Goal: Task Accomplishment & Management: Manage account settings

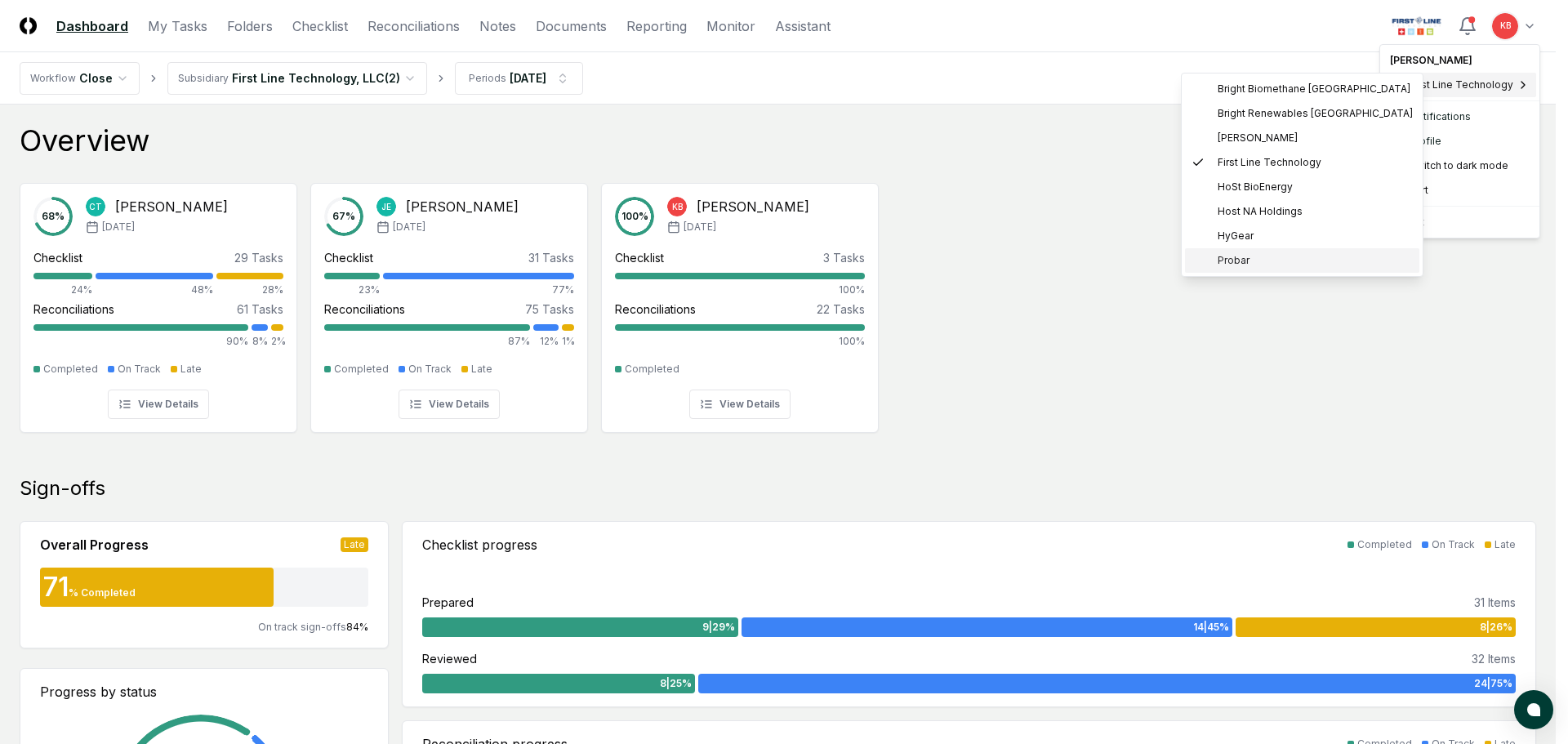
click at [1229, 262] on span "Probar" at bounding box center [1234, 260] width 32 height 14
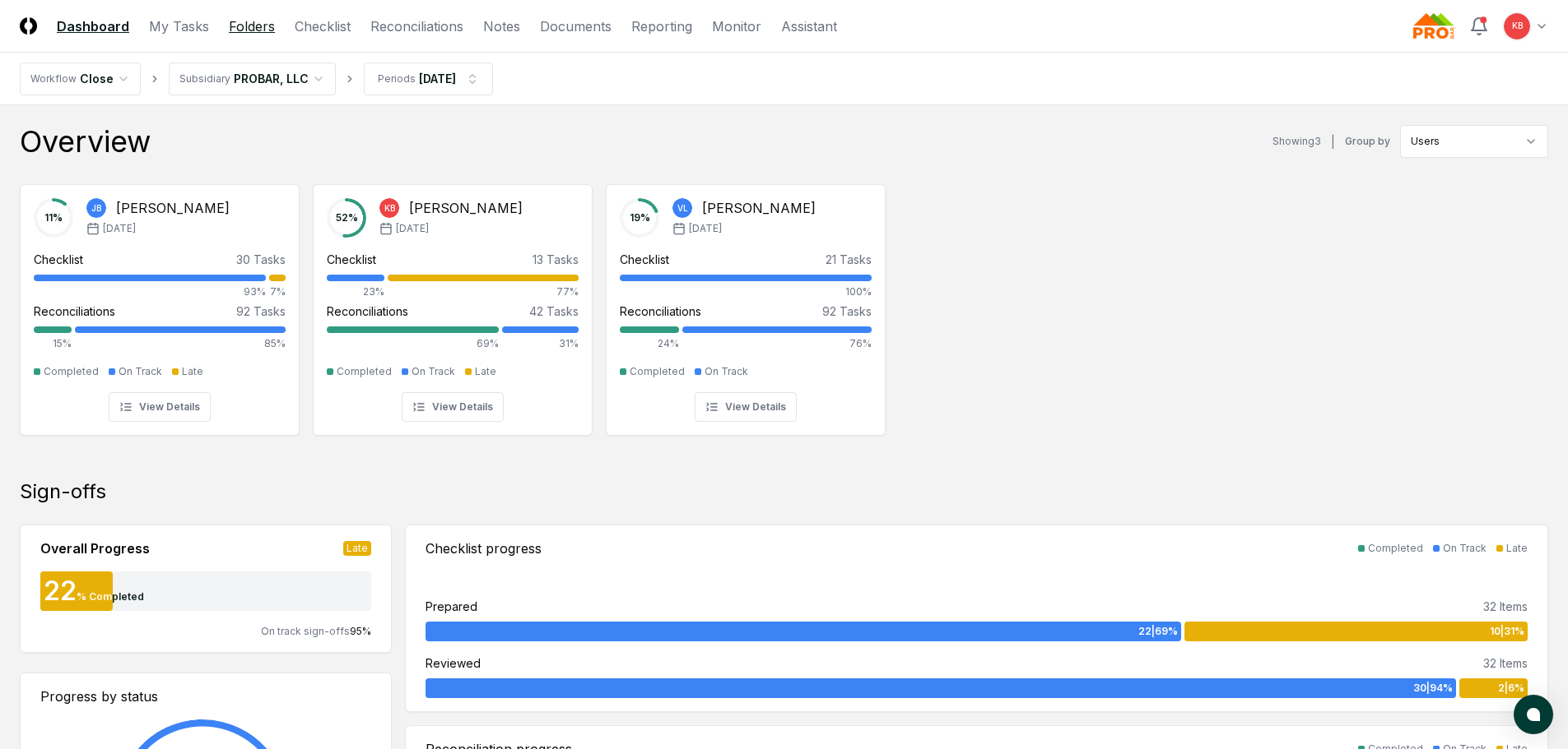
click at [256, 27] on link "Folders" at bounding box center [251, 26] width 46 height 20
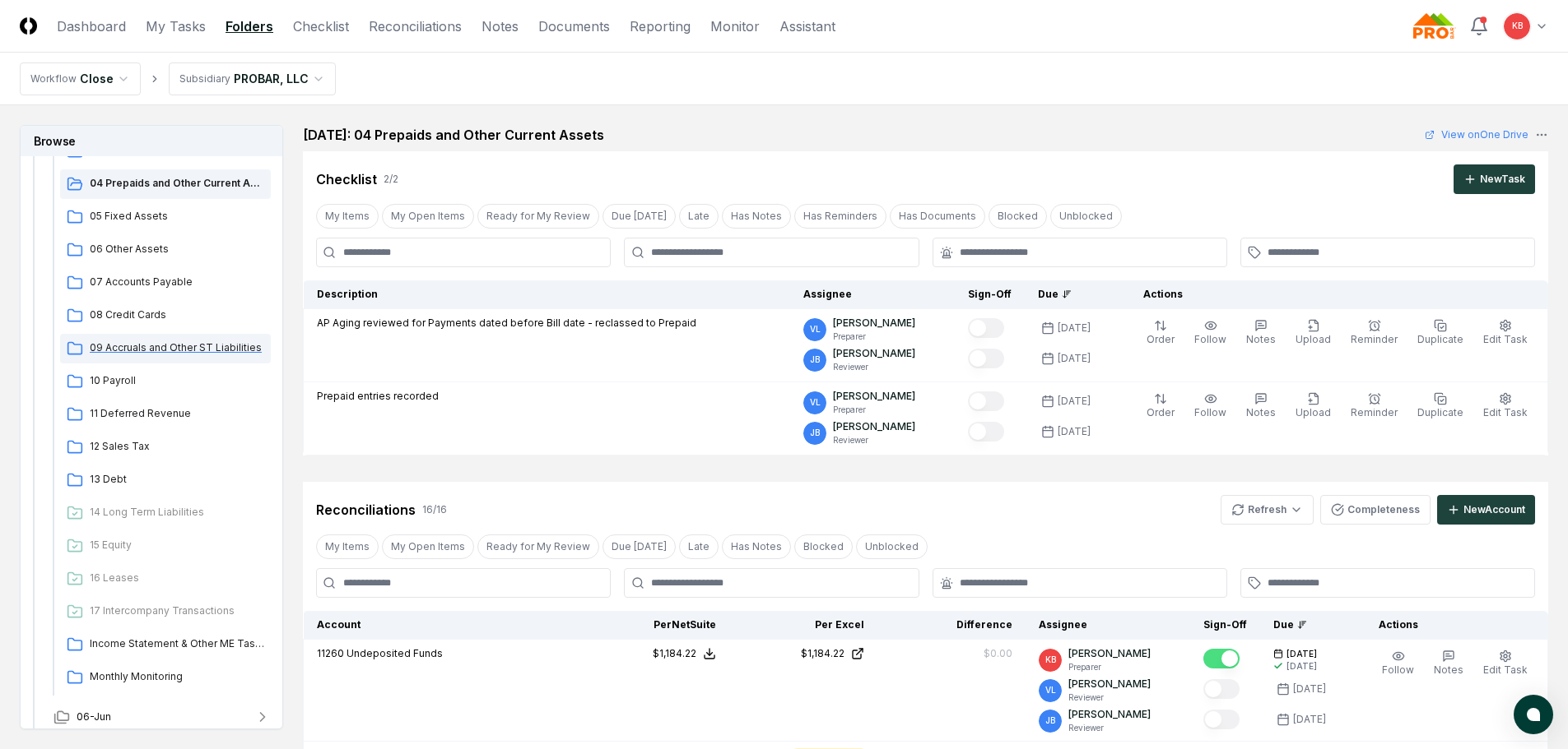
scroll to position [384, 0]
click at [190, 339] on span "09 Accruals and Other ST Liabilities" at bounding box center [177, 343] width 175 height 15
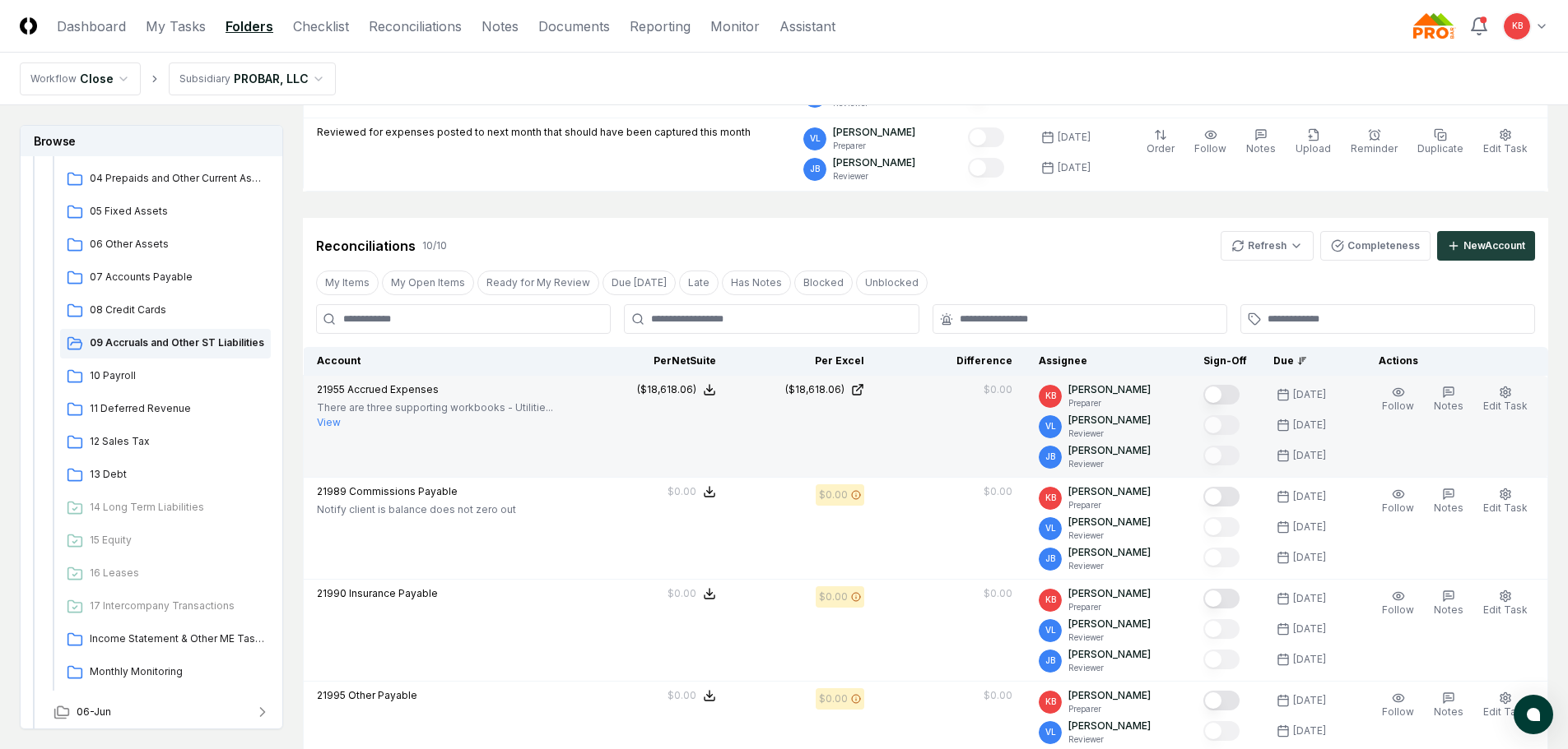
scroll to position [241, 0]
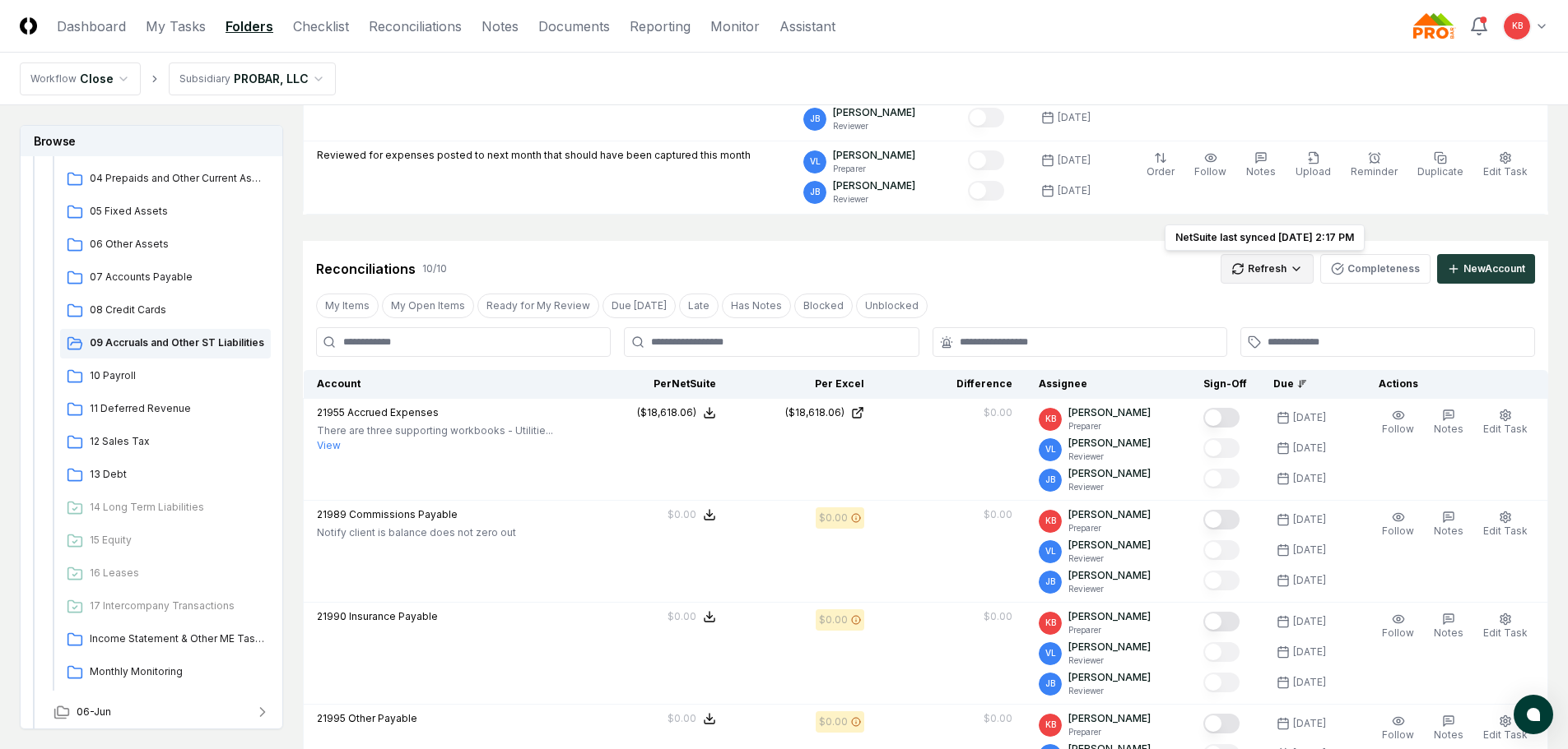
click at [1280, 274] on html "CloseCore Dashboard My Tasks Folders Checklist Reconciliations Notes Documents …" at bounding box center [784, 751] width 1568 height 1985
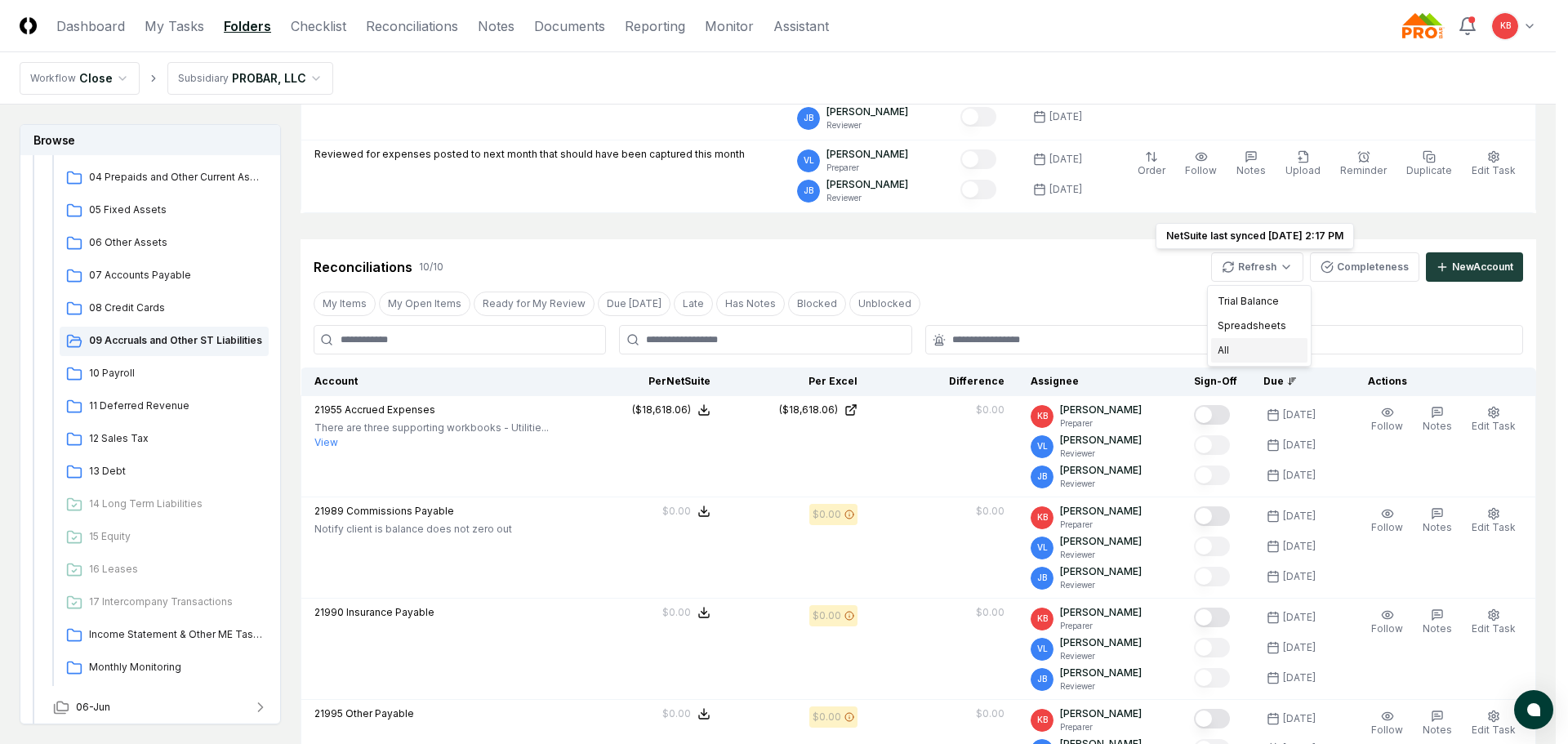
click at [1239, 355] on div "All" at bounding box center [1260, 350] width 97 height 25
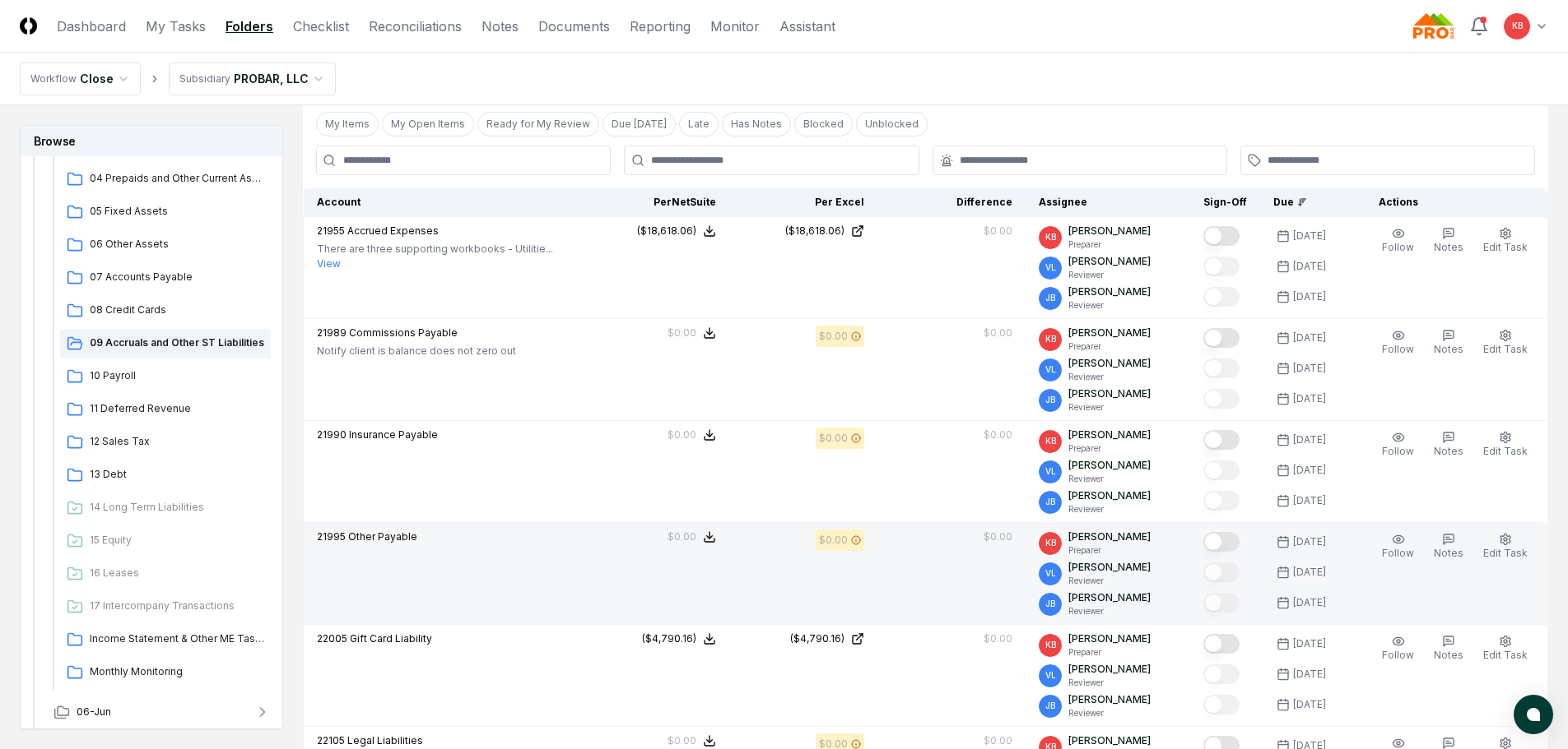
scroll to position [515, 0]
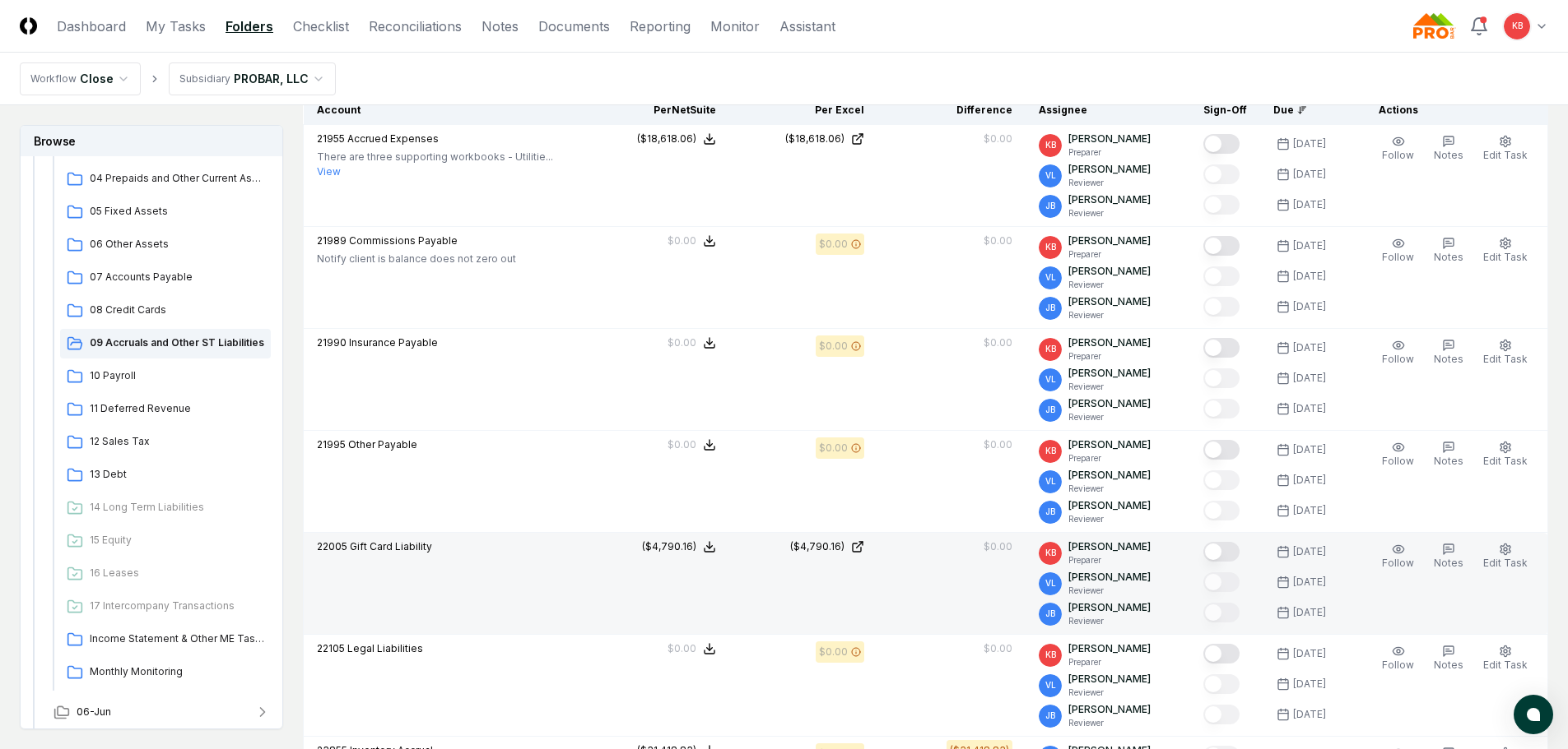
click at [1226, 553] on button "Mark complete" at bounding box center [1222, 551] width 36 height 20
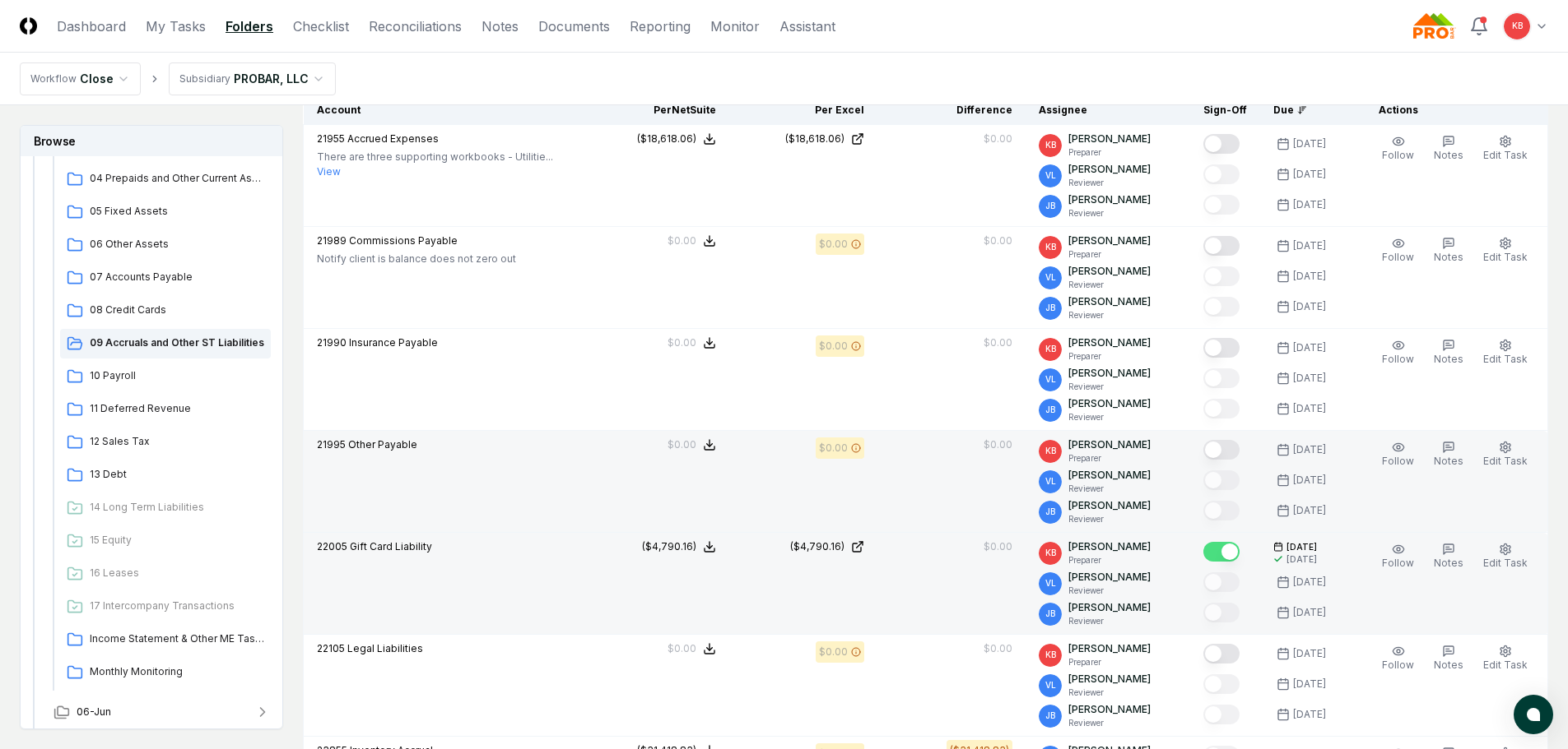
click at [1228, 445] on button "Mark complete" at bounding box center [1222, 450] width 36 height 20
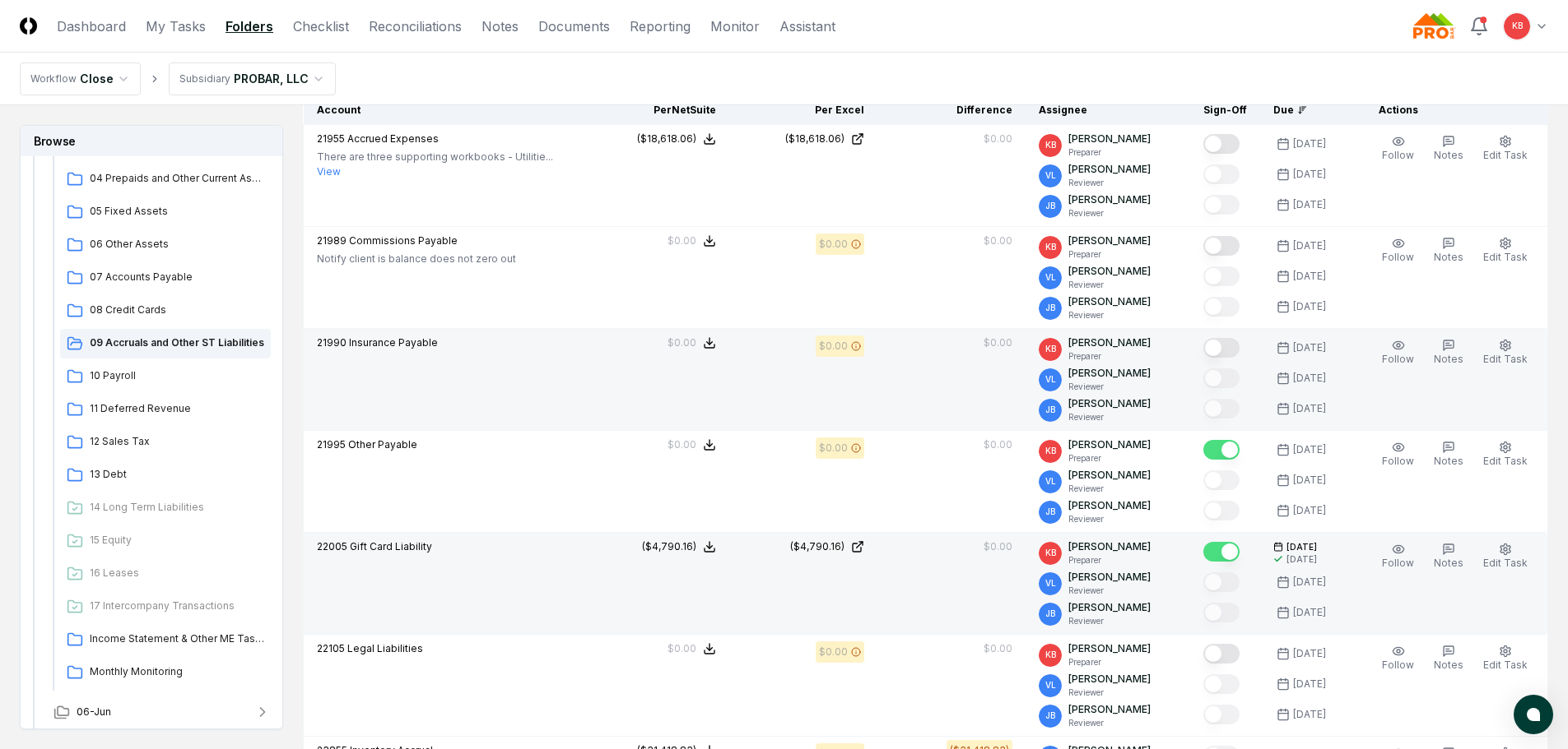
click at [1214, 347] on button "Mark complete" at bounding box center [1222, 347] width 36 height 20
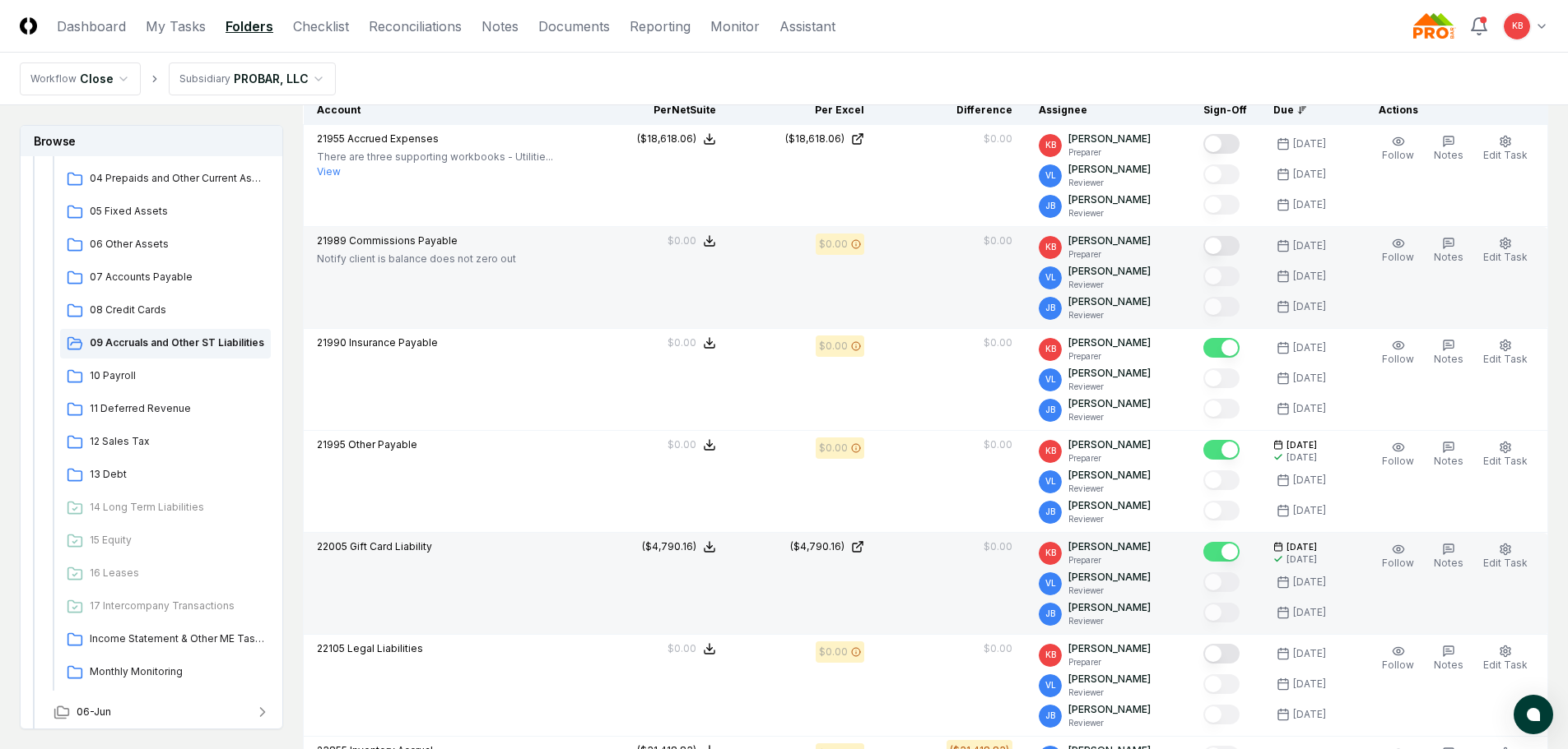
click at [1228, 245] on button "Mark complete" at bounding box center [1222, 245] width 36 height 20
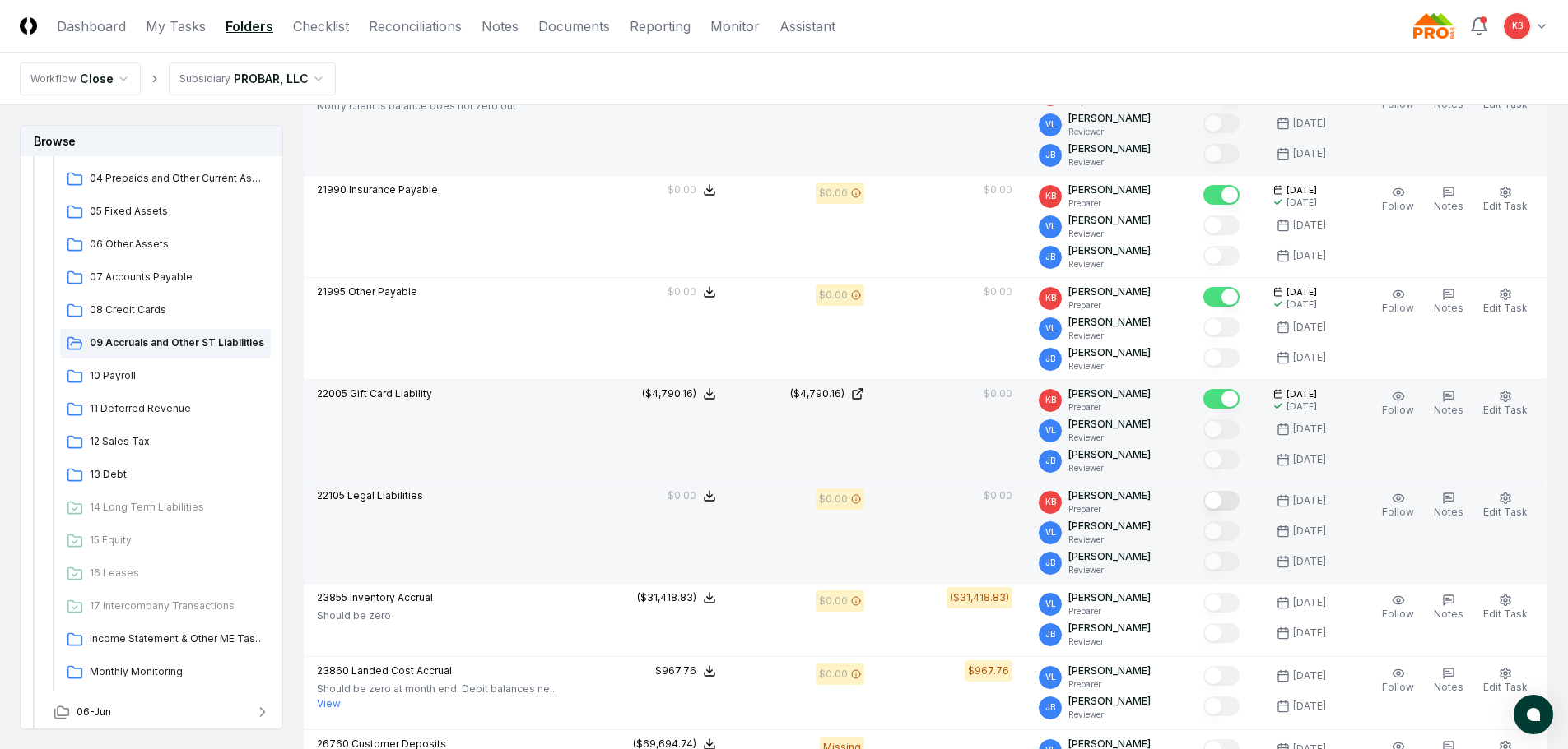
scroll to position [680, 0]
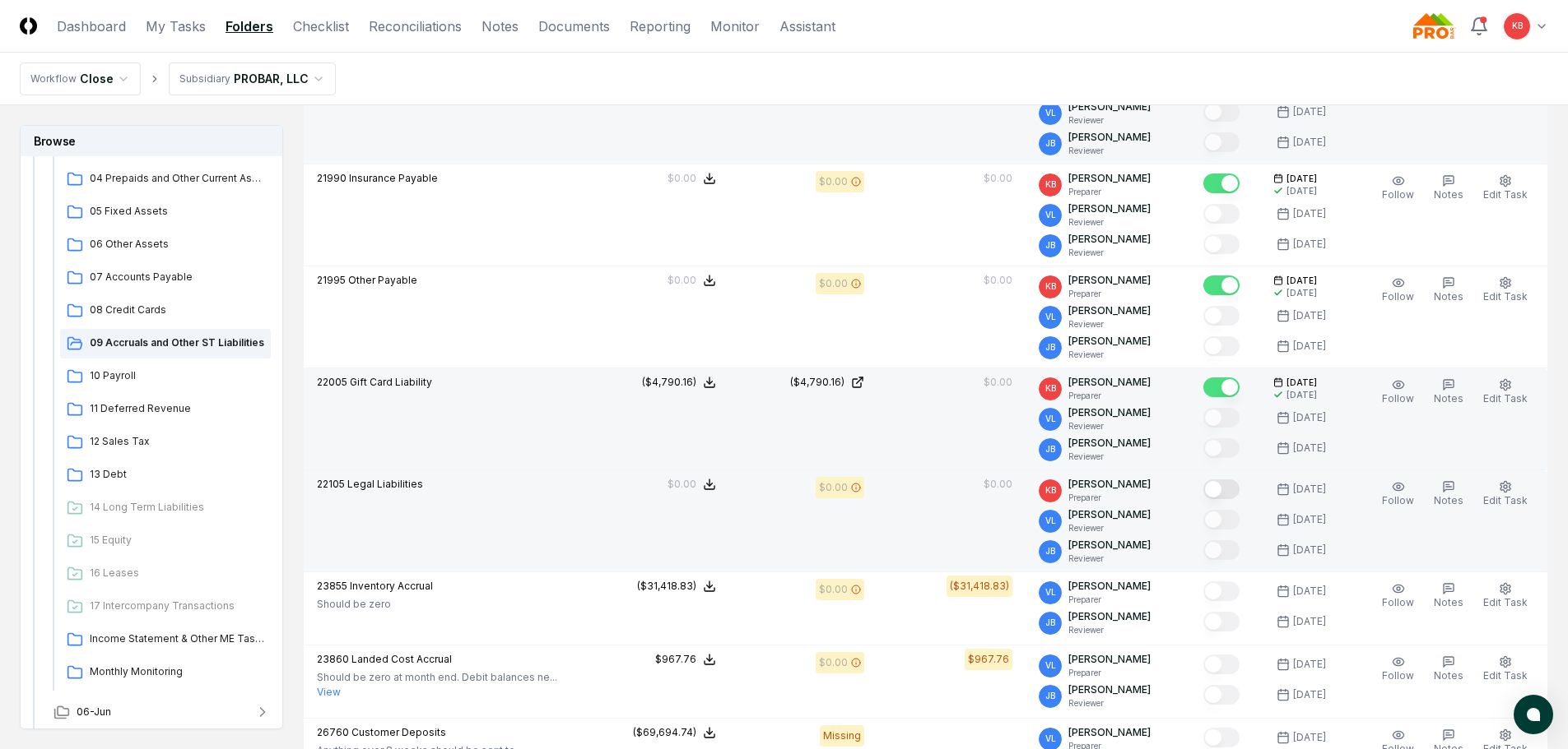
click at [1228, 487] on button "Mark complete" at bounding box center [1222, 489] width 36 height 20
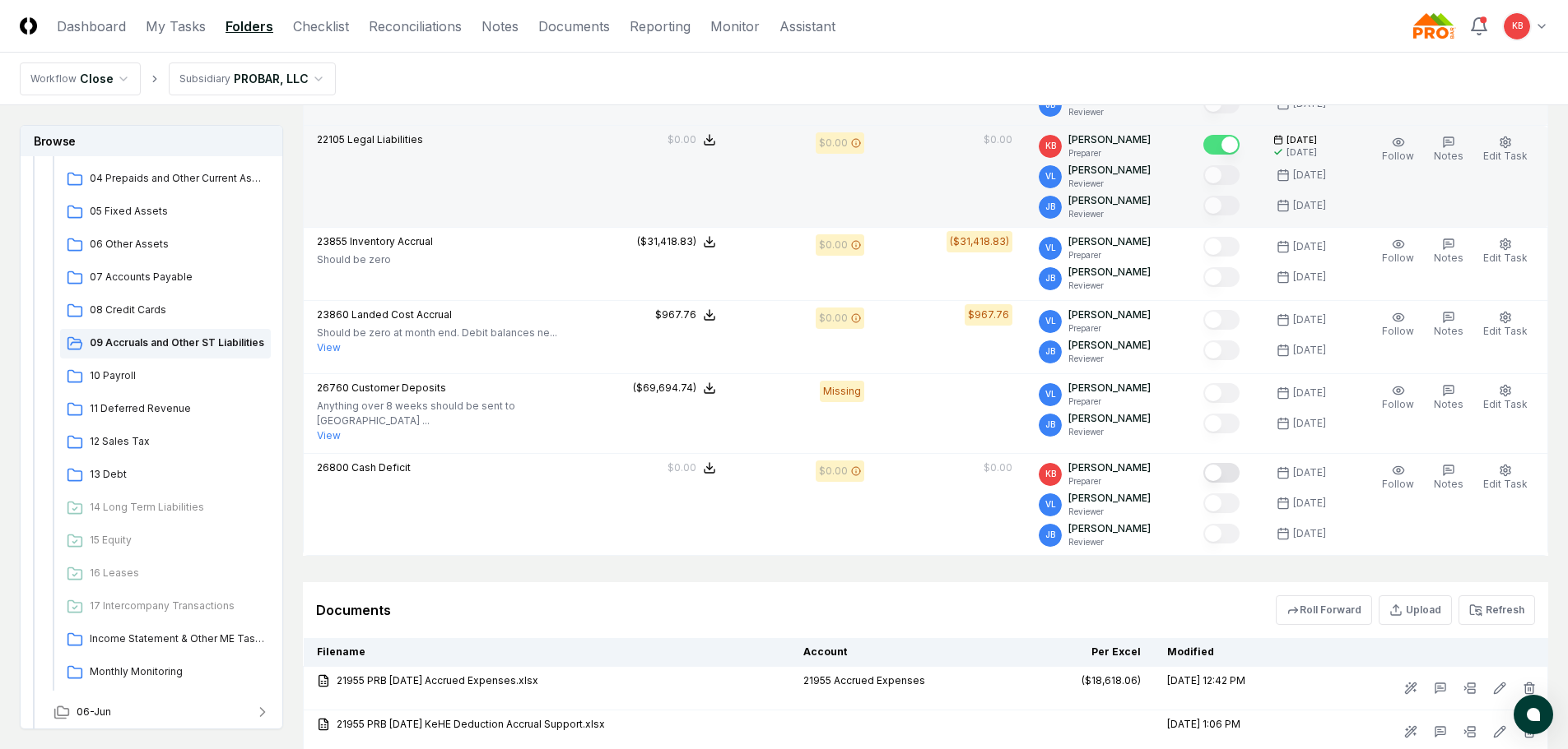
scroll to position [1008, 0]
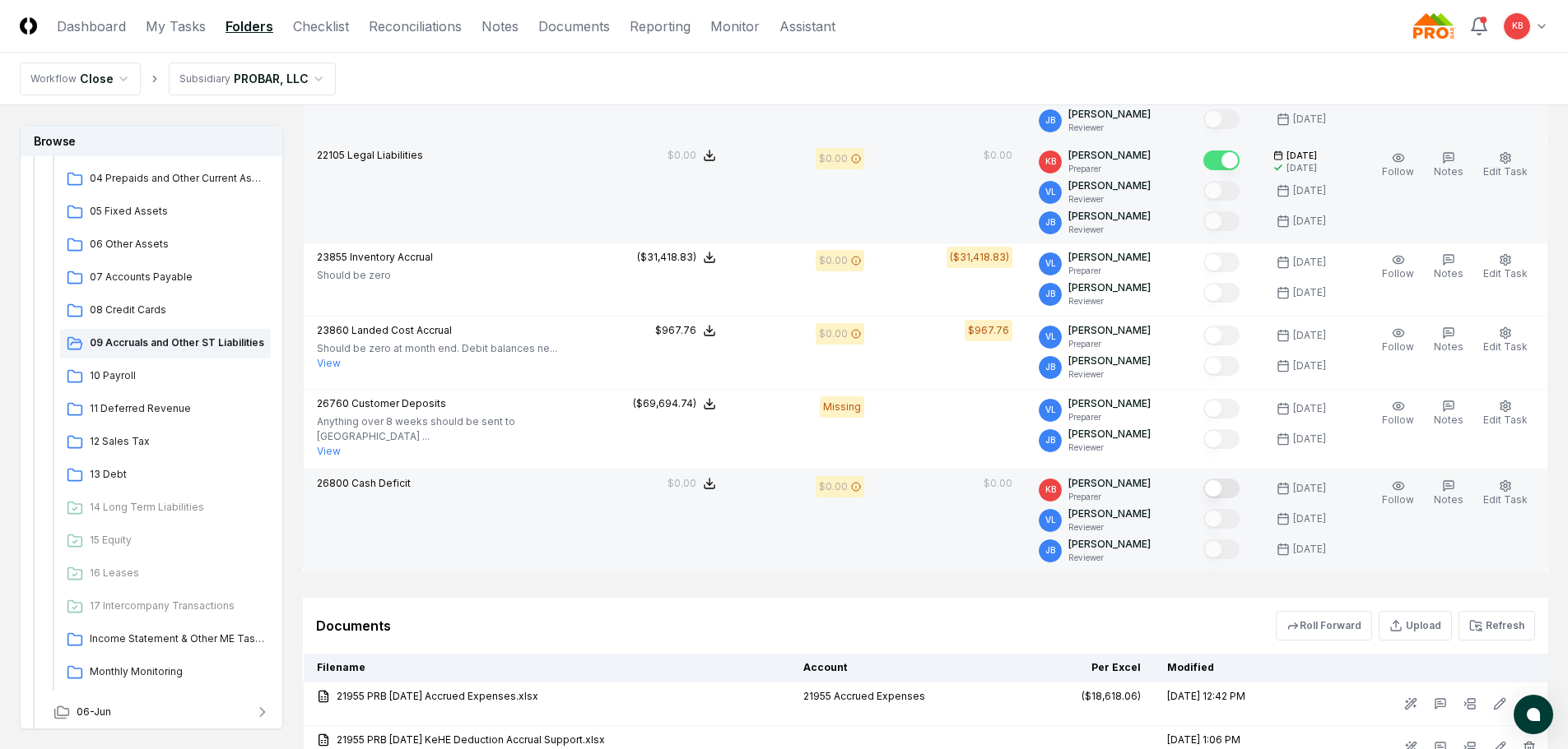
click at [1223, 483] on button "Mark complete" at bounding box center [1222, 488] width 36 height 20
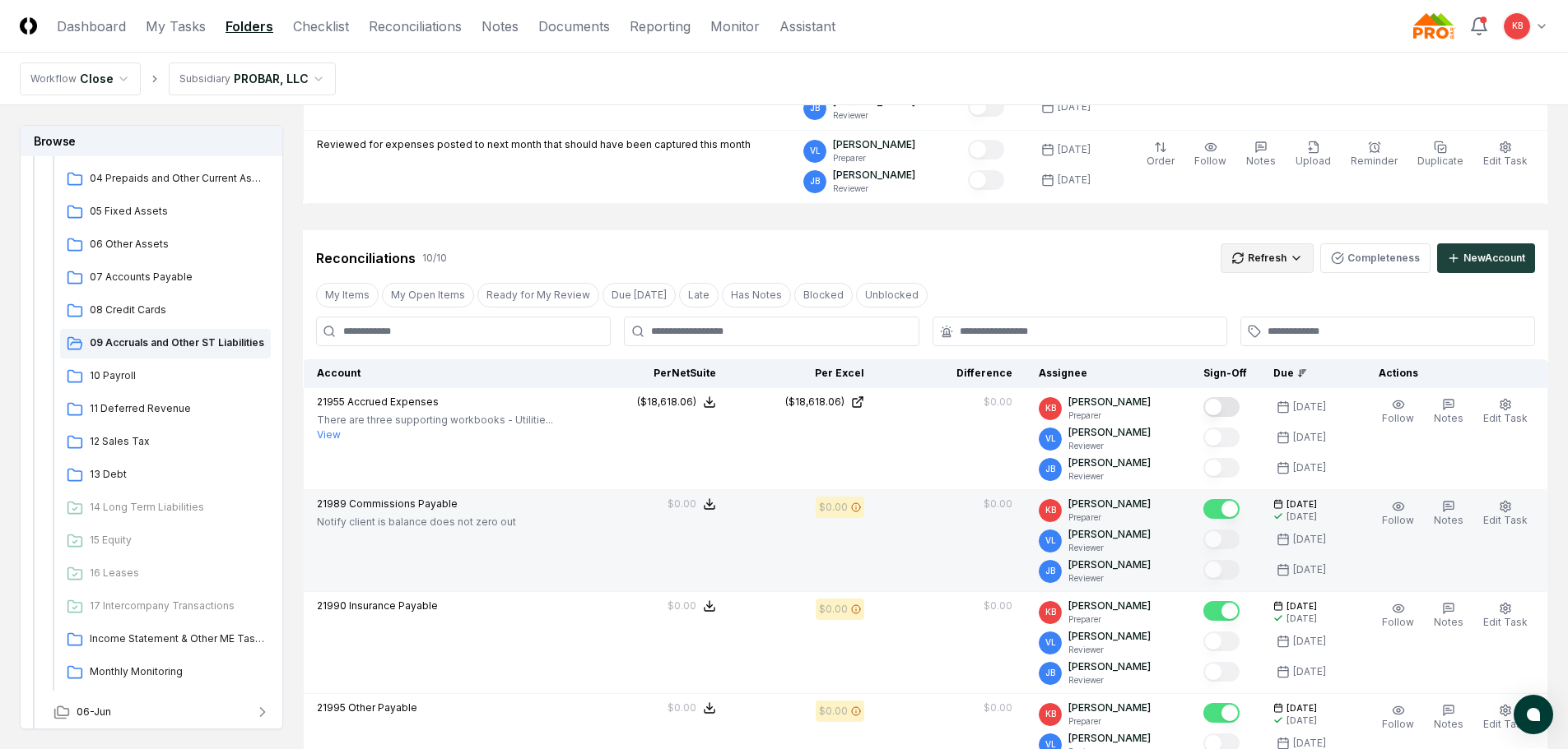
scroll to position [241, 0]
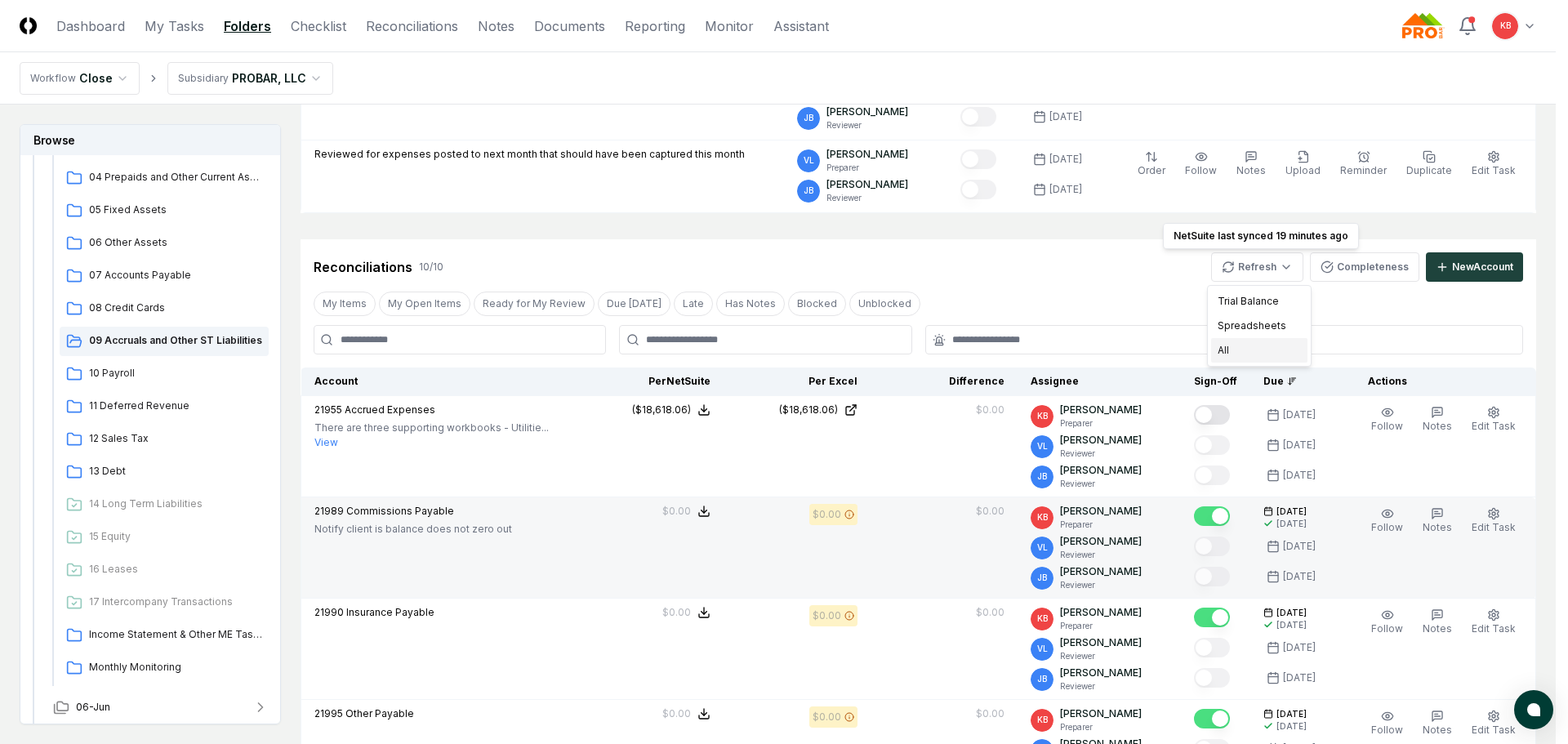
click at [1260, 350] on div "All" at bounding box center [1260, 350] width 97 height 25
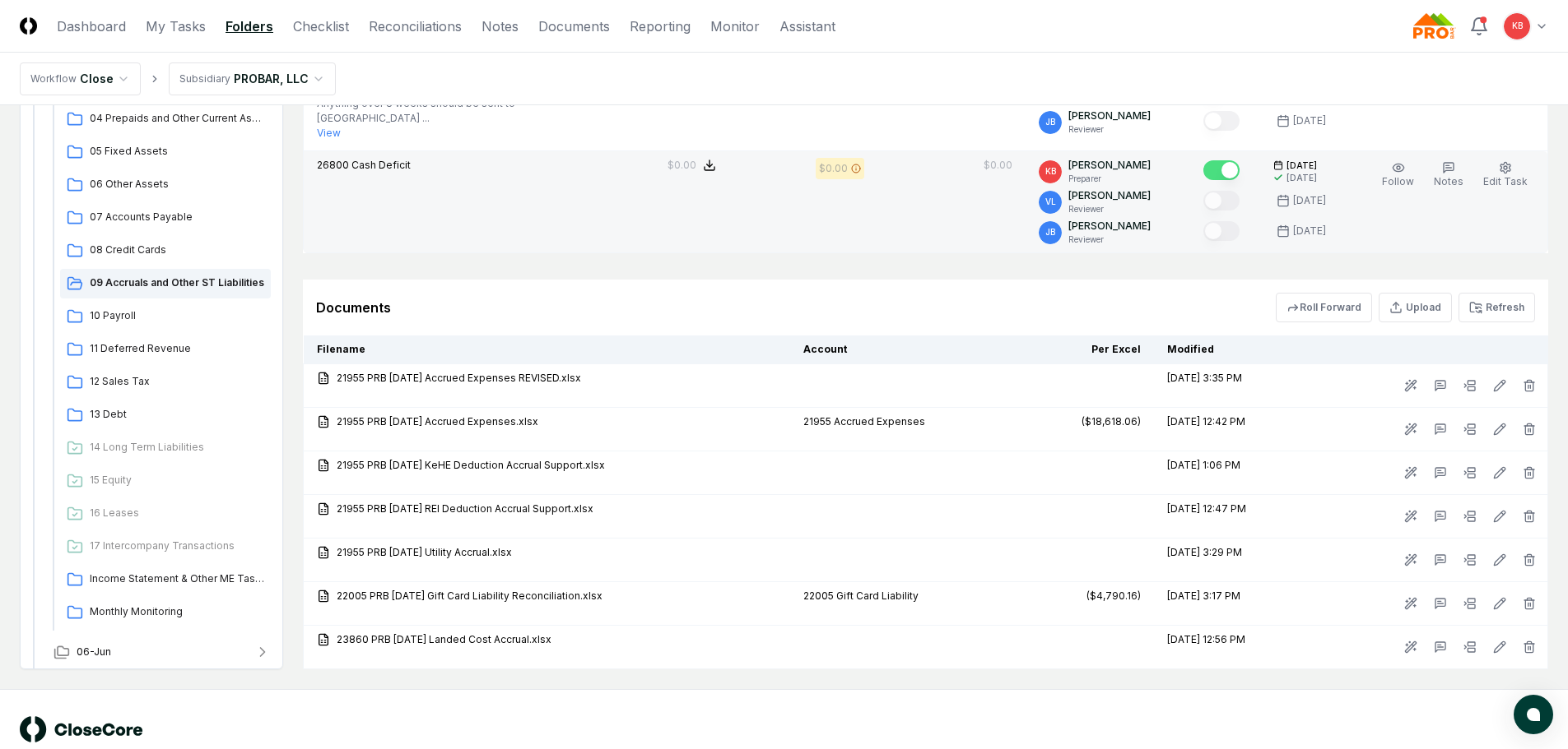
scroll to position [1332, 0]
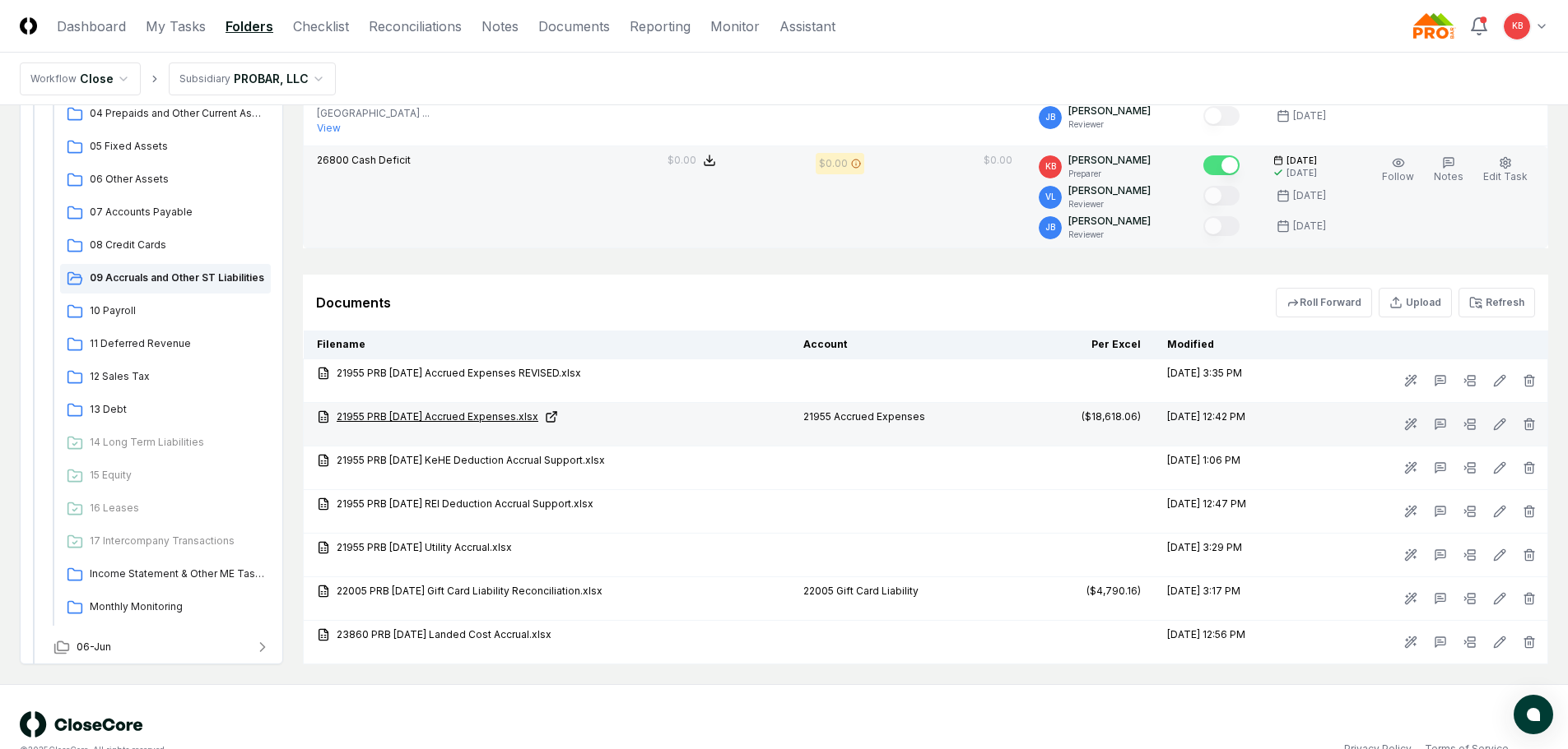
click at [453, 410] on link "21955 PRB [DATE] Accrued Expenses.xlsx" at bounding box center [547, 416] width 460 height 15
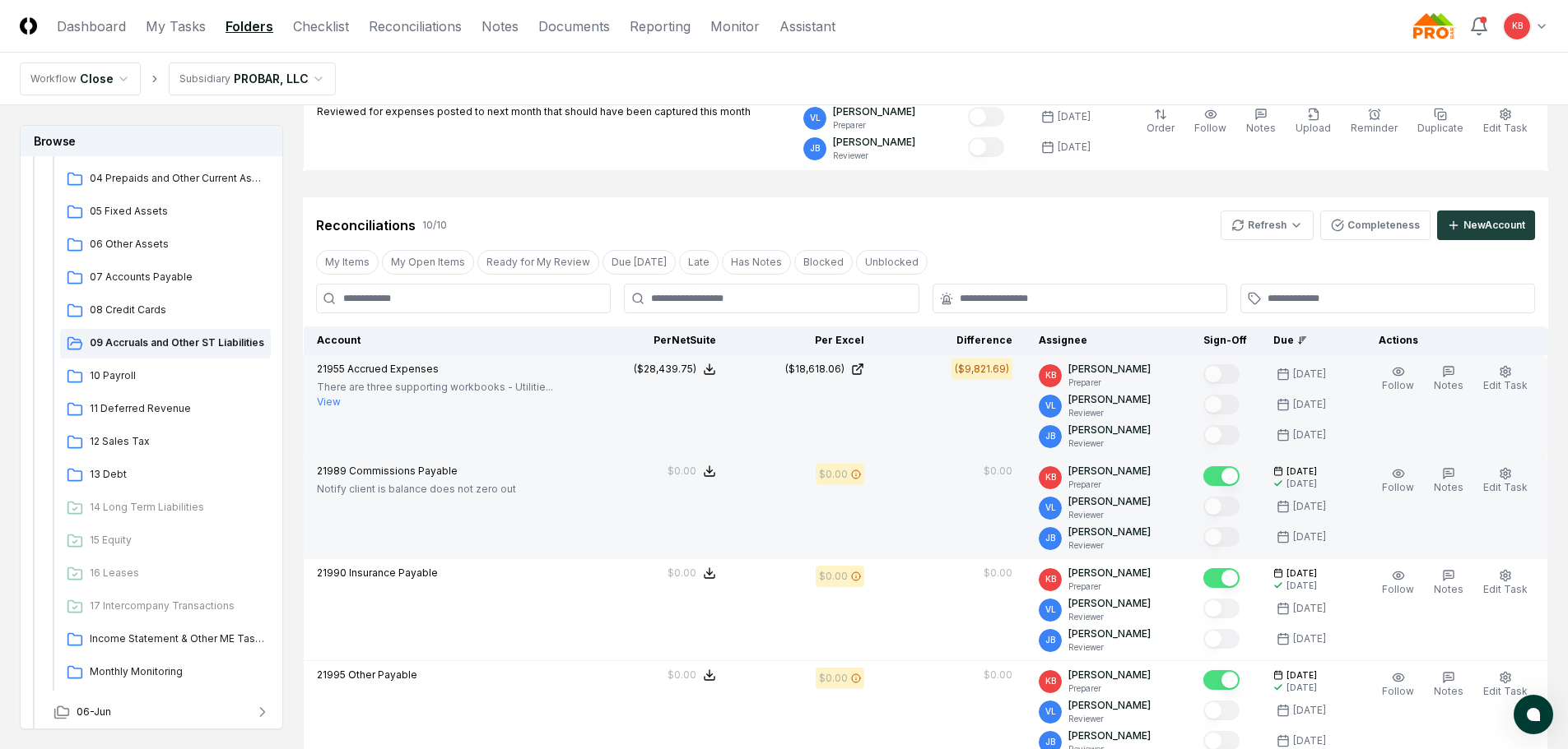
scroll to position [262, 0]
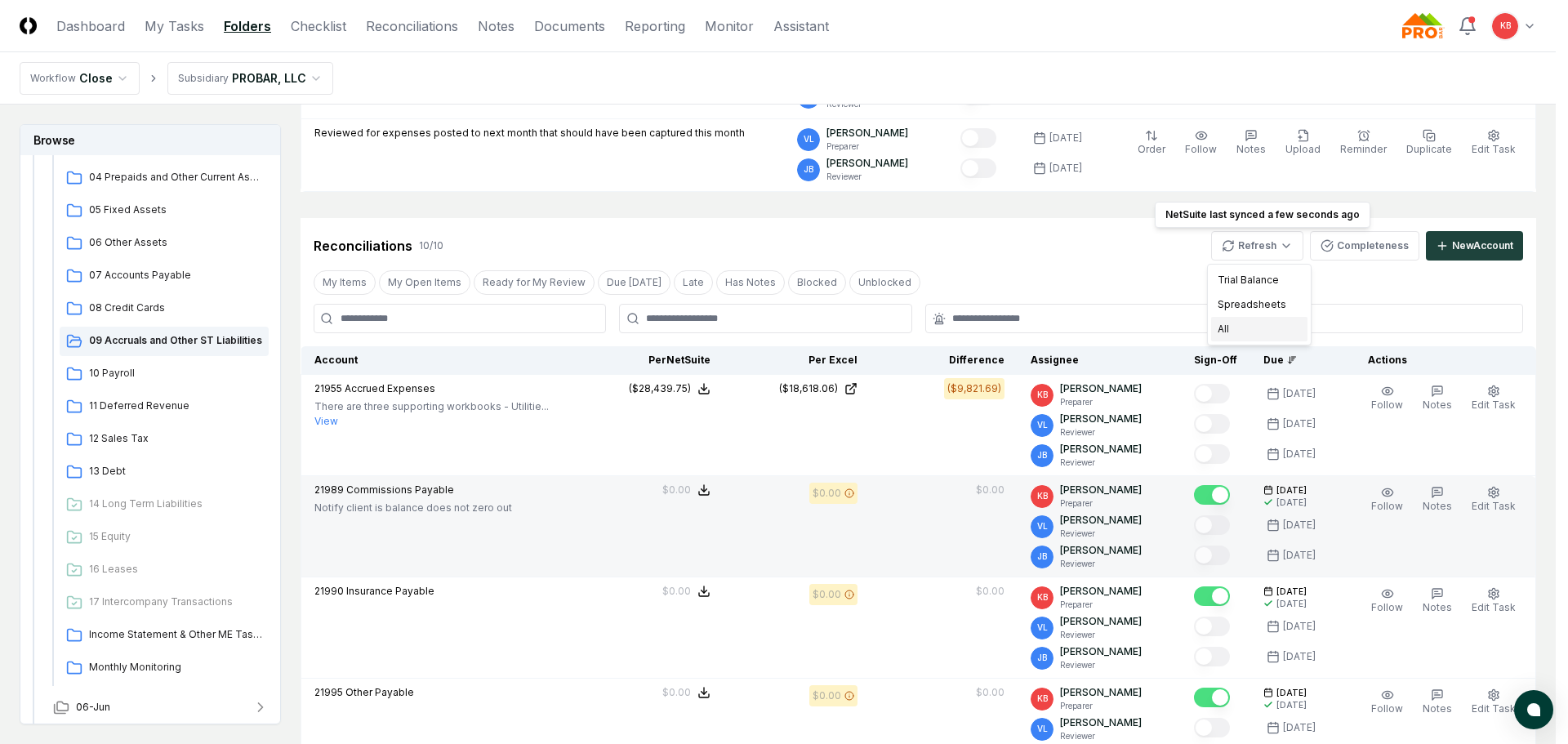
click at [1253, 335] on div "All" at bounding box center [1260, 329] width 97 height 25
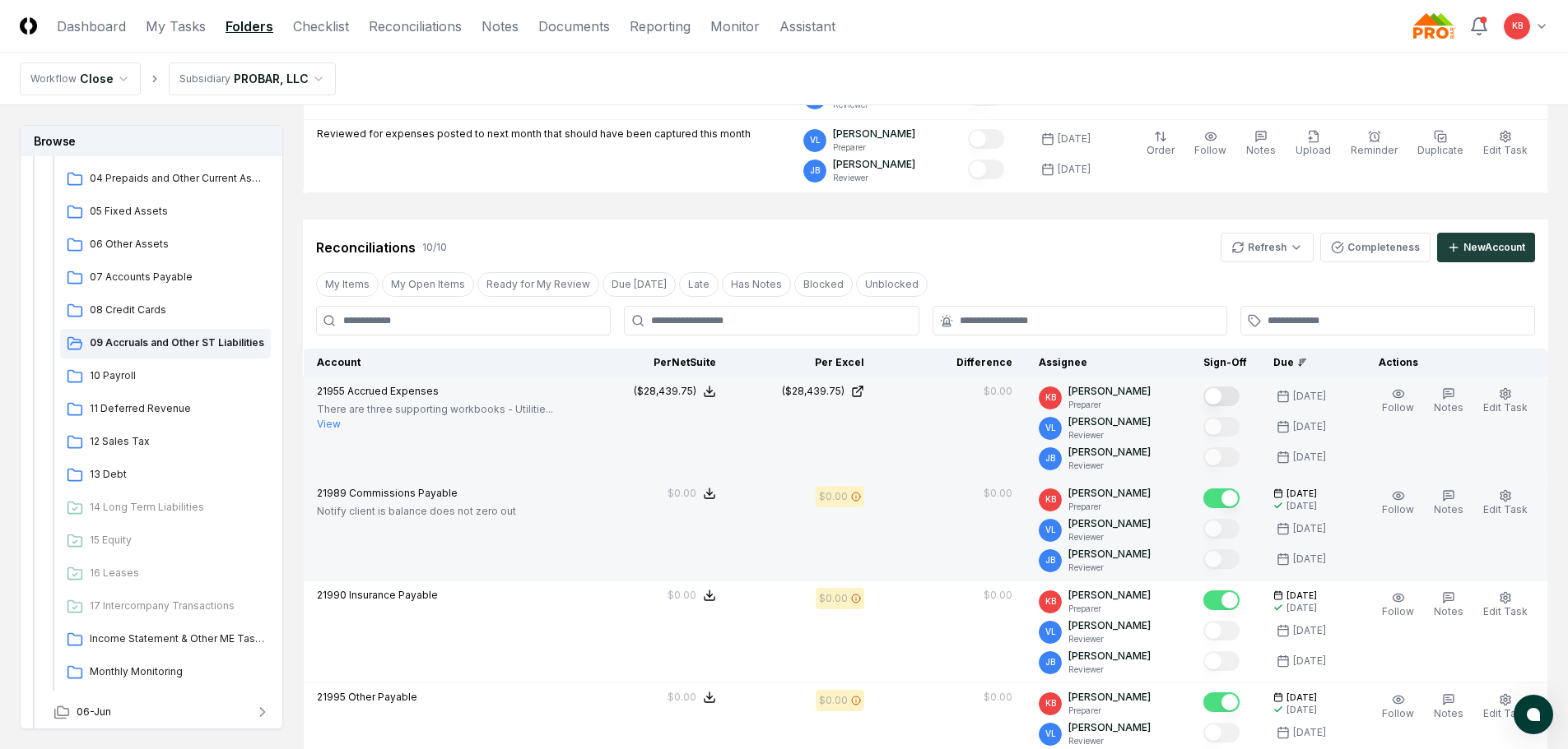
click at [1217, 394] on button "Mark complete" at bounding box center [1222, 396] width 36 height 20
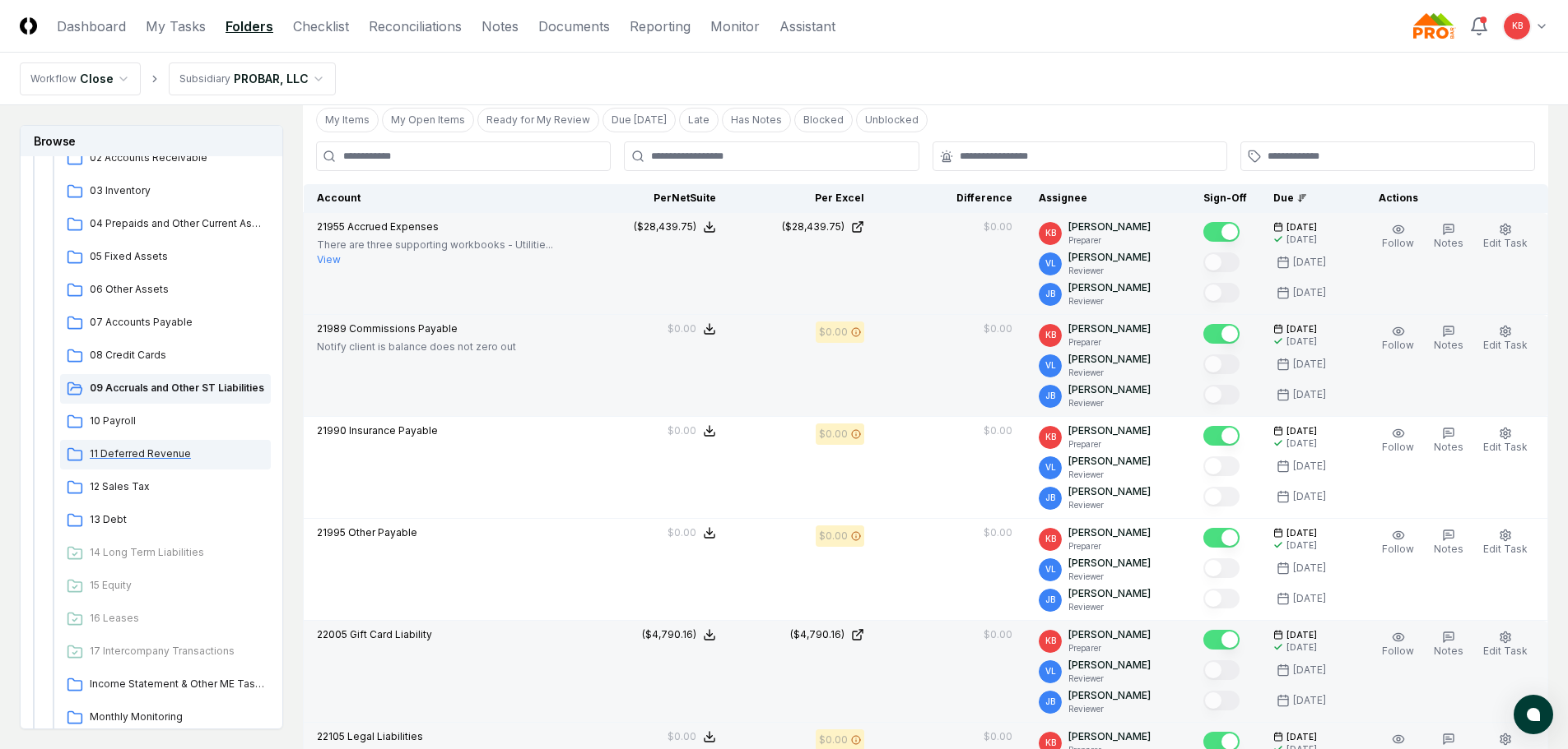
scroll to position [302, 0]
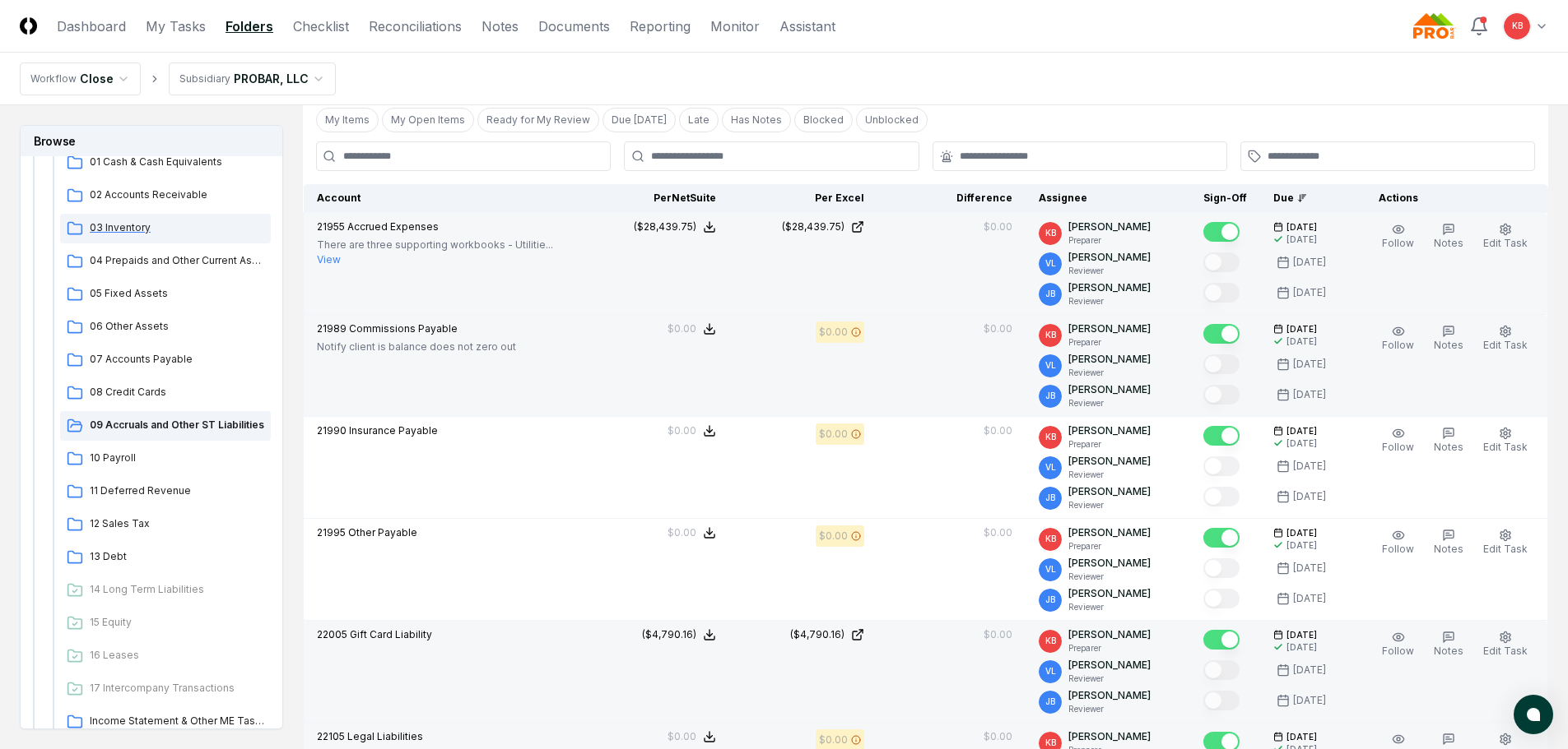
click at [118, 220] on div "03 Inventory" at bounding box center [165, 228] width 210 height 30
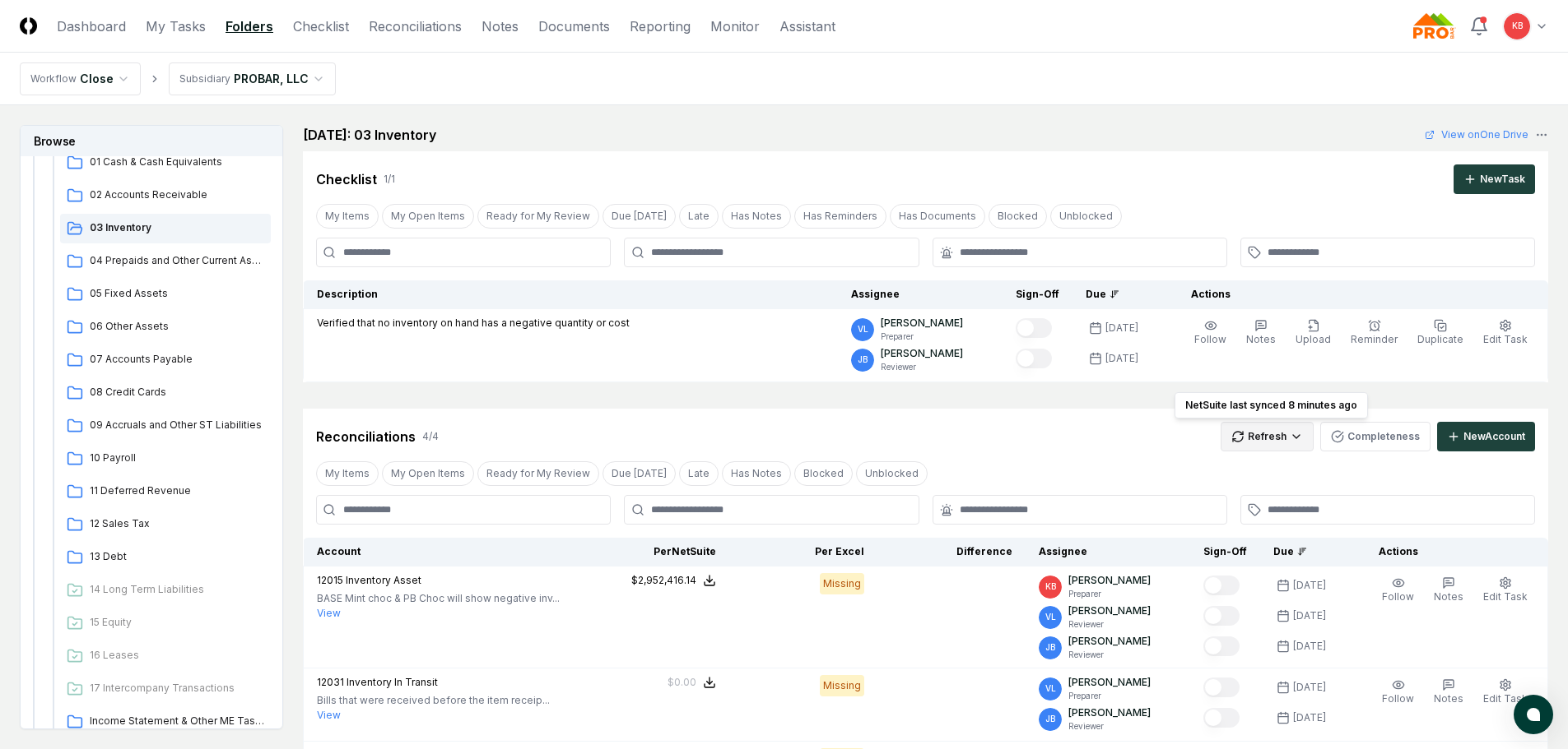
click at [1275, 435] on html "CloseCore Dashboard My Tasks Folders Checklist Reconciliations Notes Documents …" at bounding box center [784, 614] width 1568 height 1229
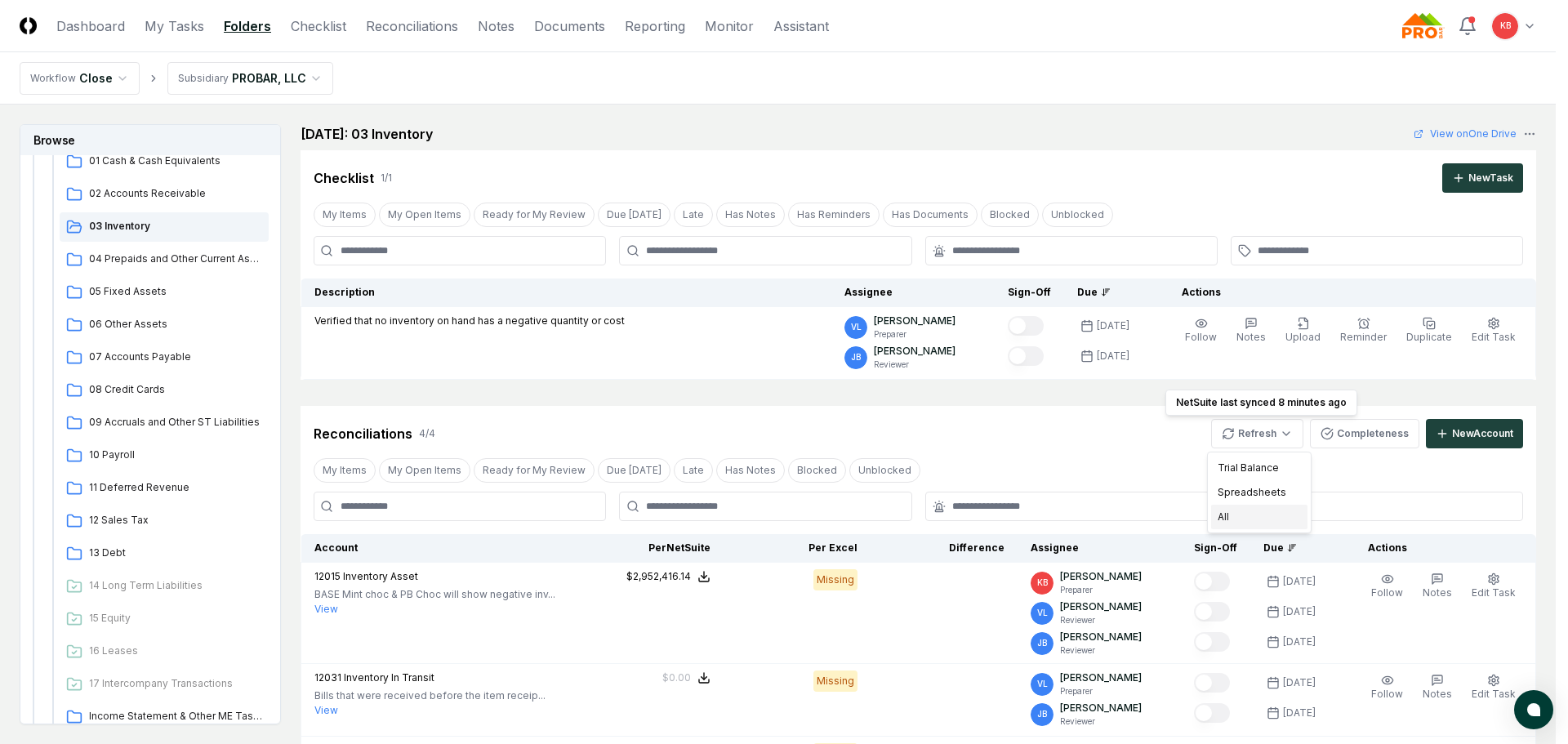
click at [1232, 511] on div "All" at bounding box center [1260, 517] width 97 height 25
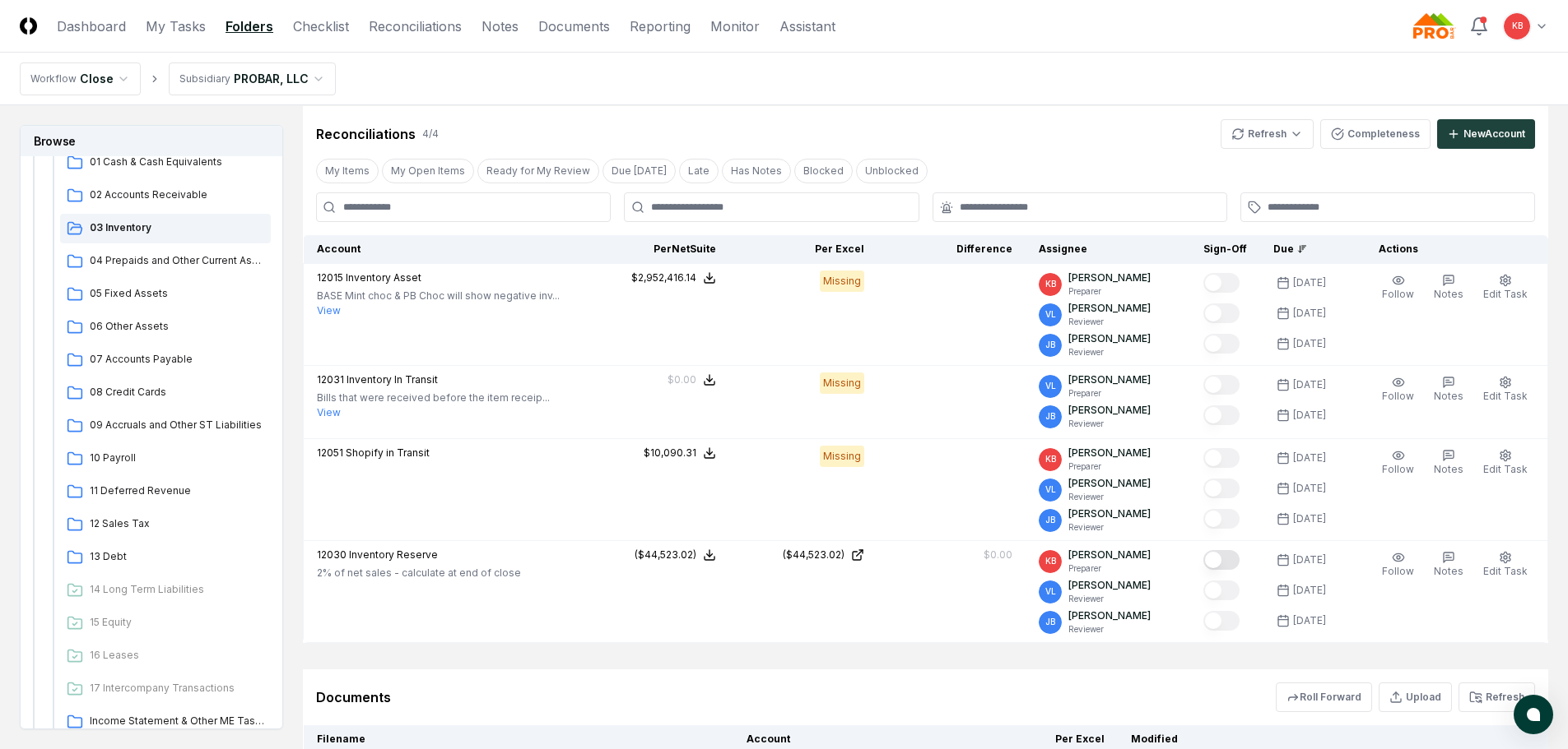
scroll to position [329, 0]
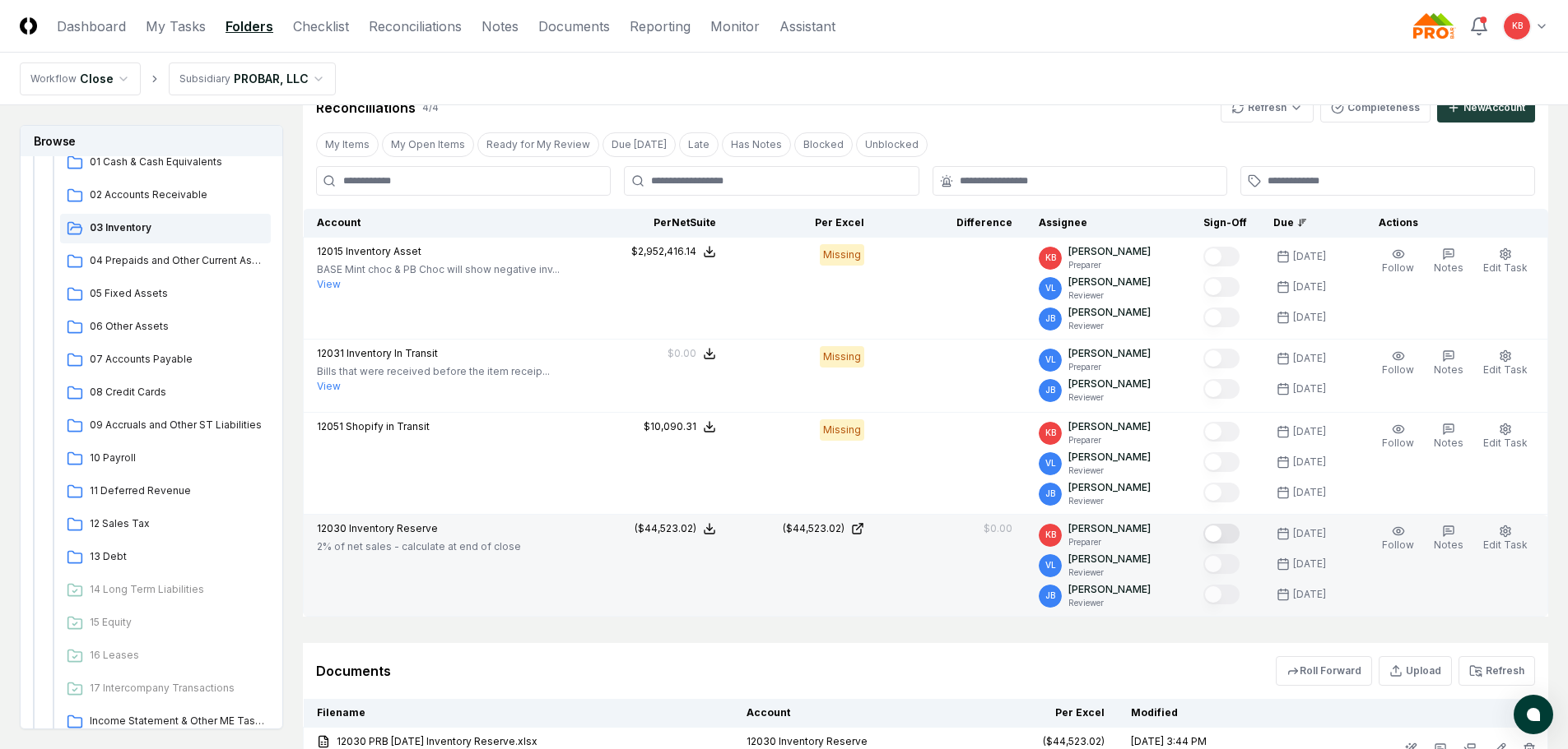
click at [1225, 534] on button "Mark complete" at bounding box center [1222, 534] width 36 height 20
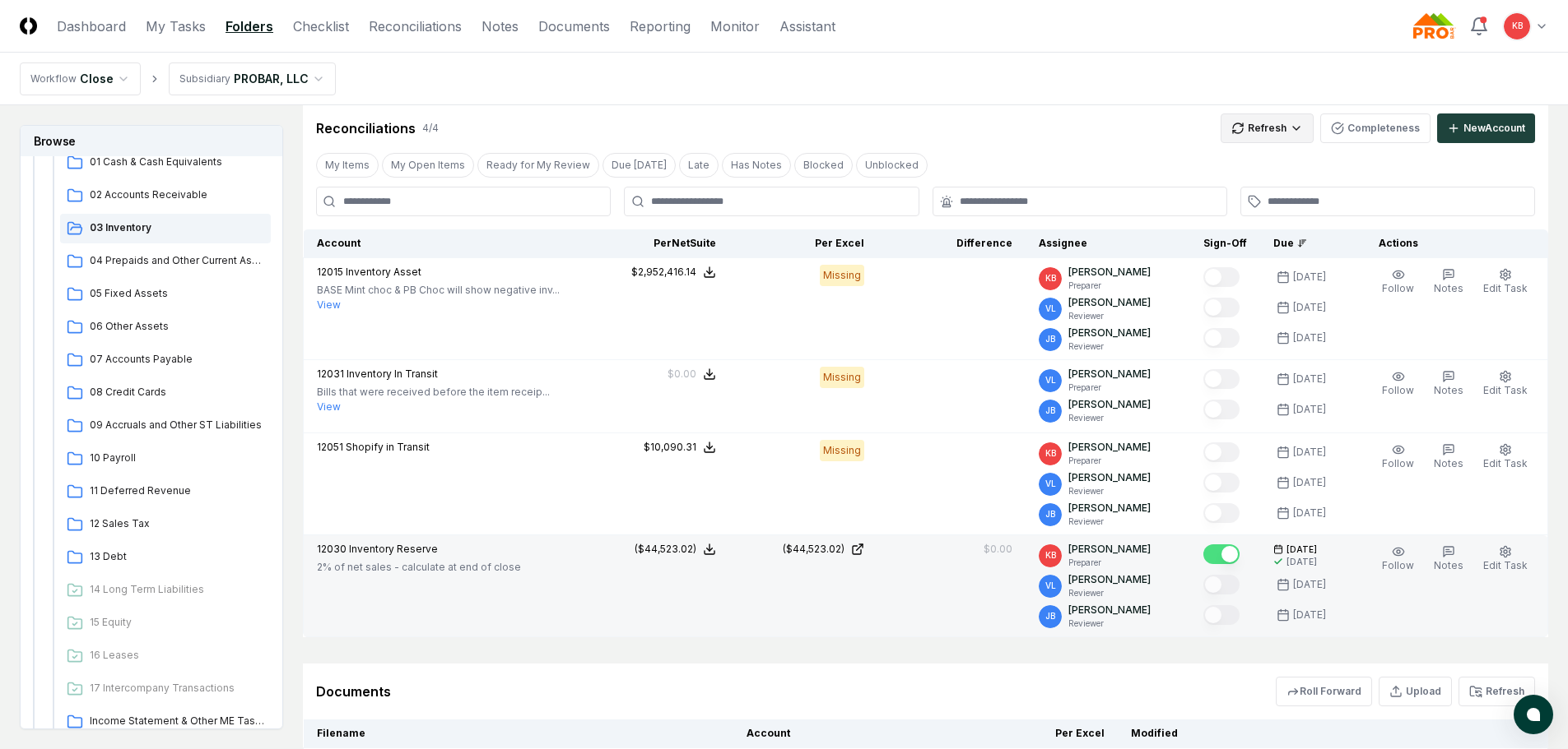
scroll to position [220, 0]
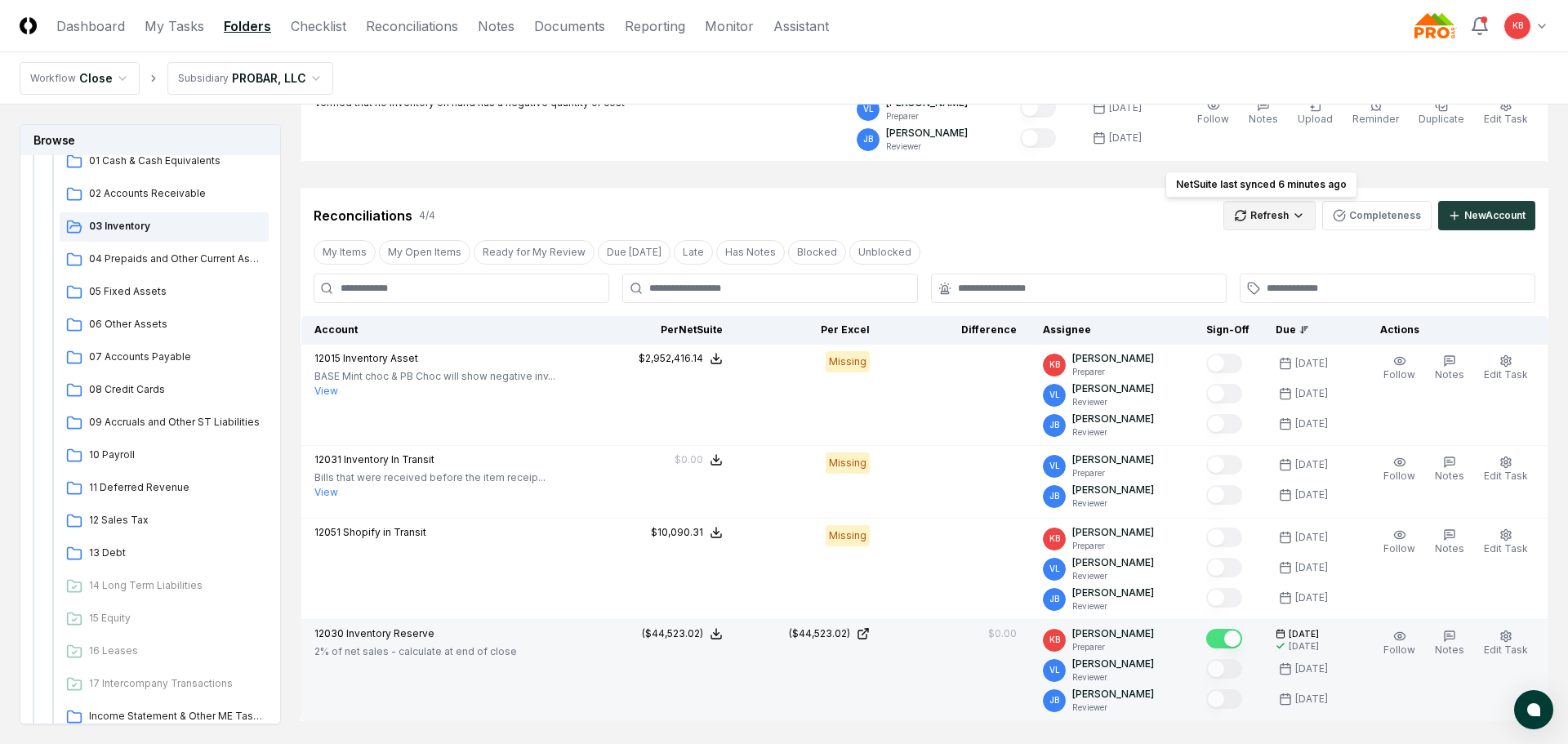
click at [1269, 212] on html "CloseCore Dashboard My Tasks Folders Checklist Reconciliations Notes Documents …" at bounding box center [784, 387] width 1568 height 1211
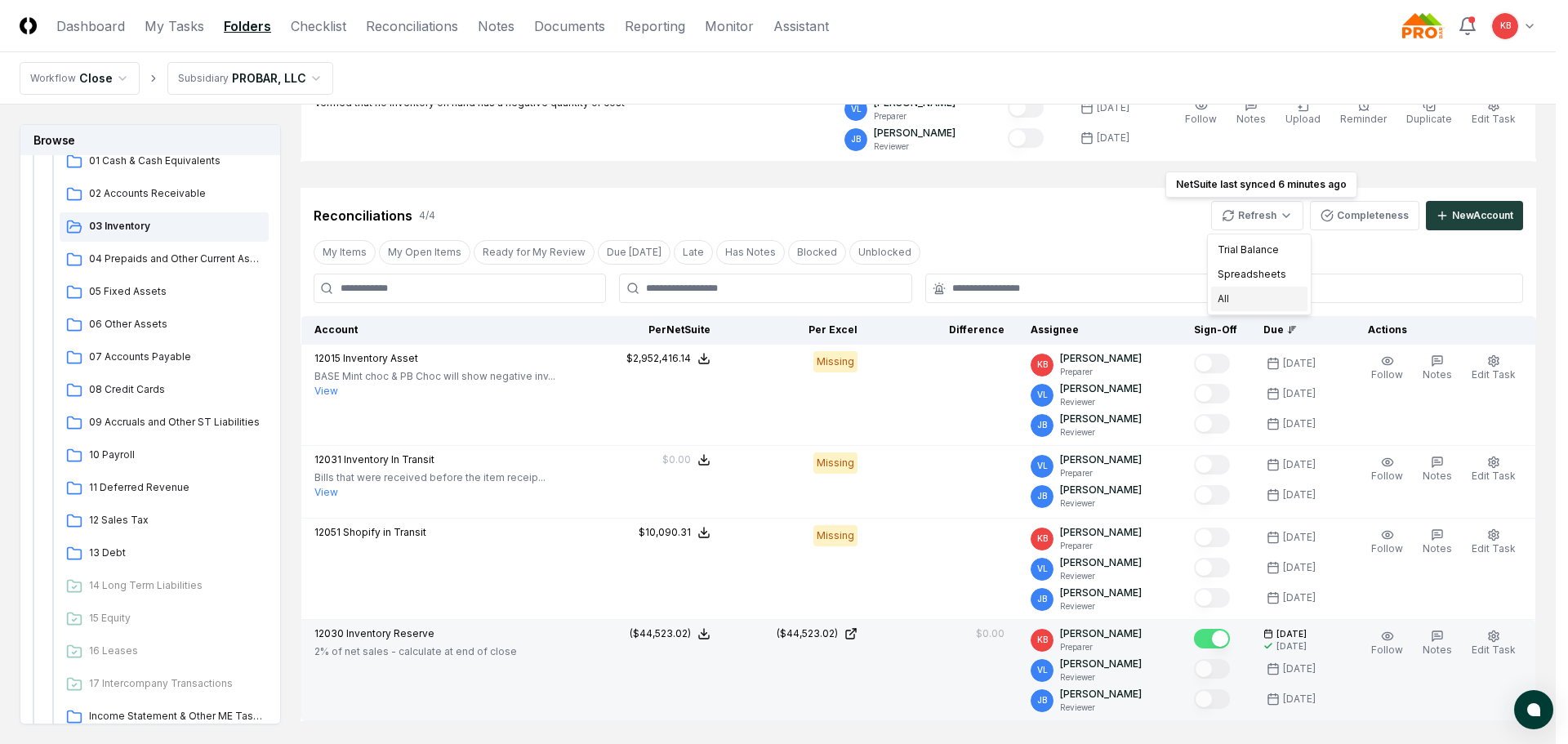
click at [1238, 294] on div "All" at bounding box center [1260, 299] width 97 height 25
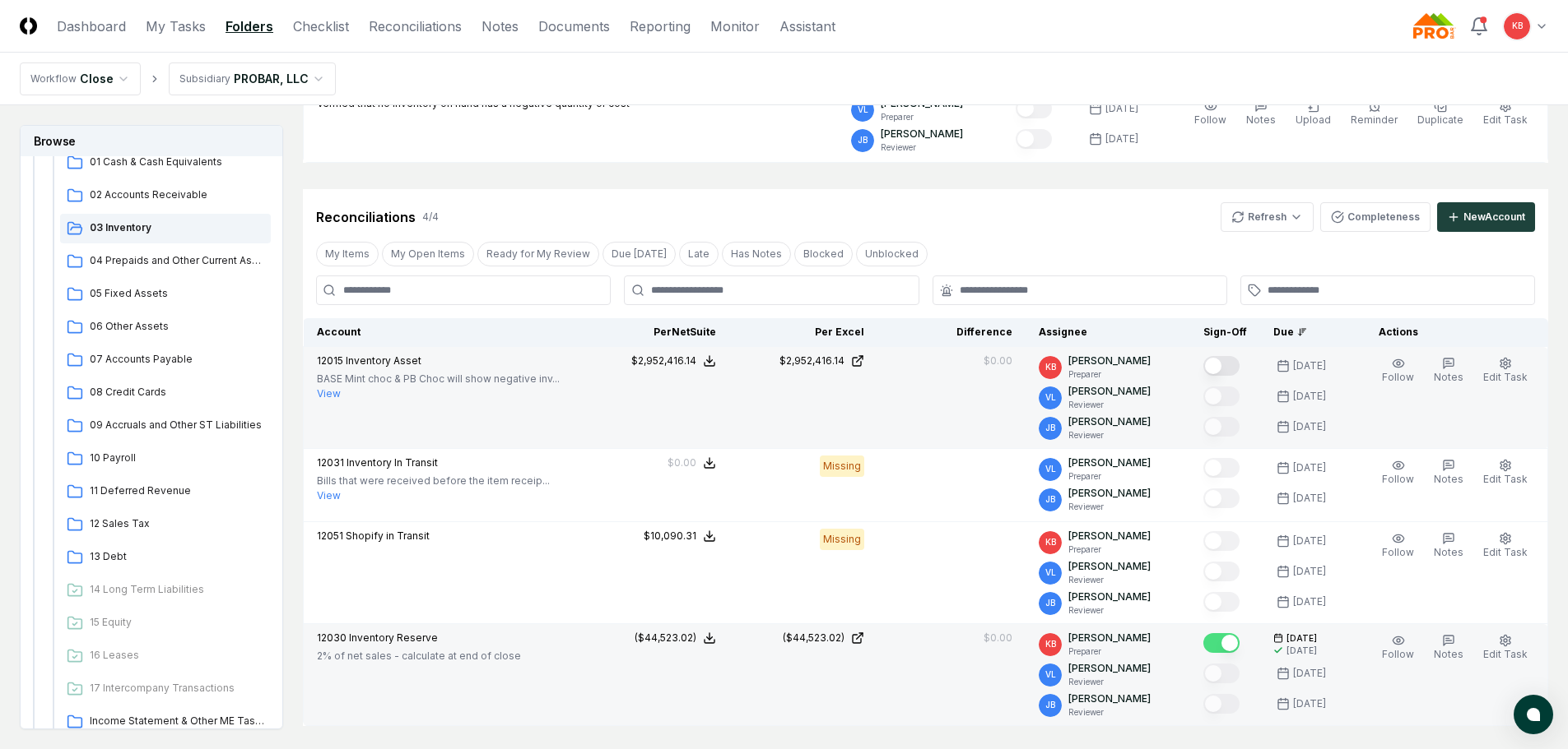
click at [1223, 364] on button "Mark complete" at bounding box center [1222, 366] width 36 height 20
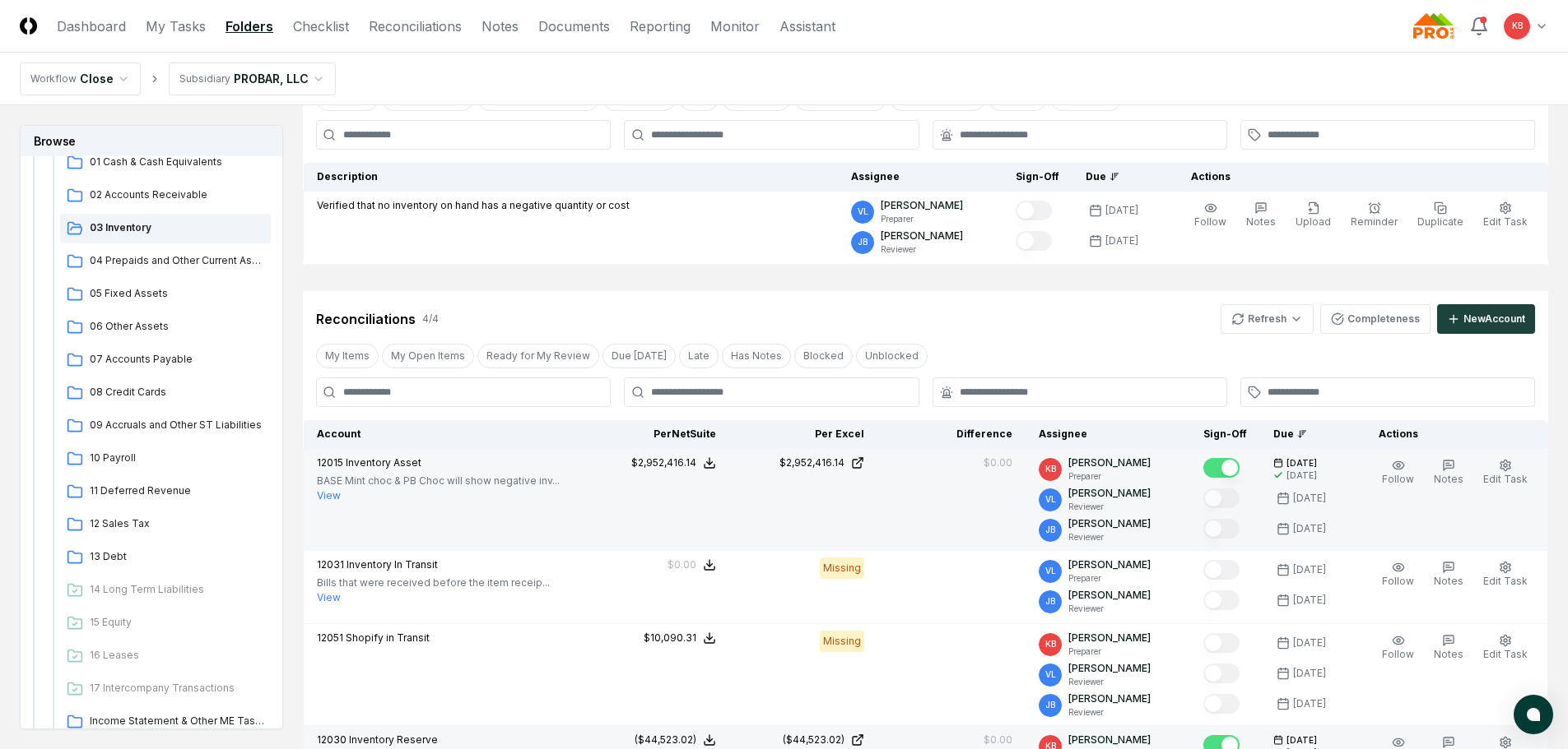
scroll to position [55, 0]
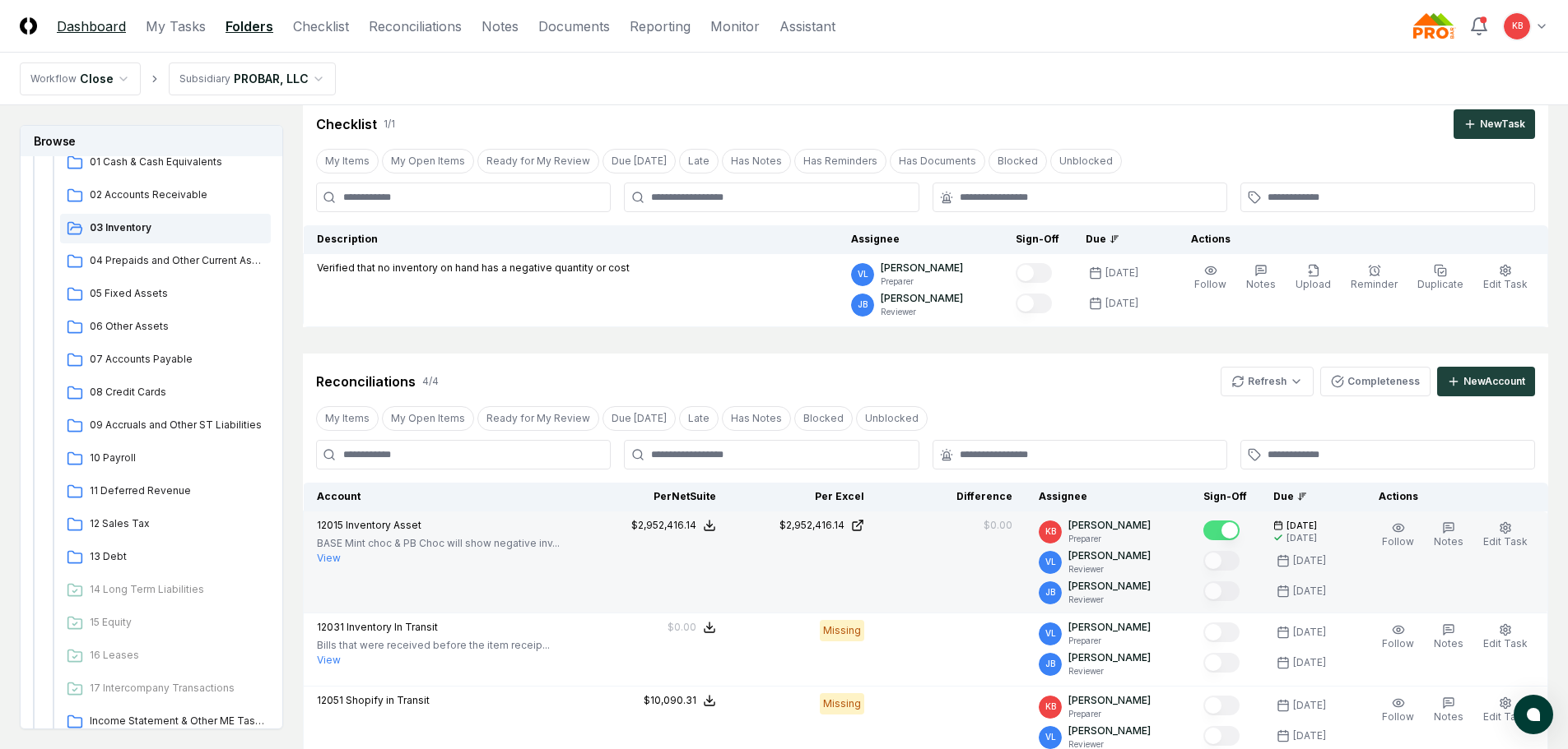
click at [103, 20] on link "Dashboard" at bounding box center [91, 26] width 69 height 20
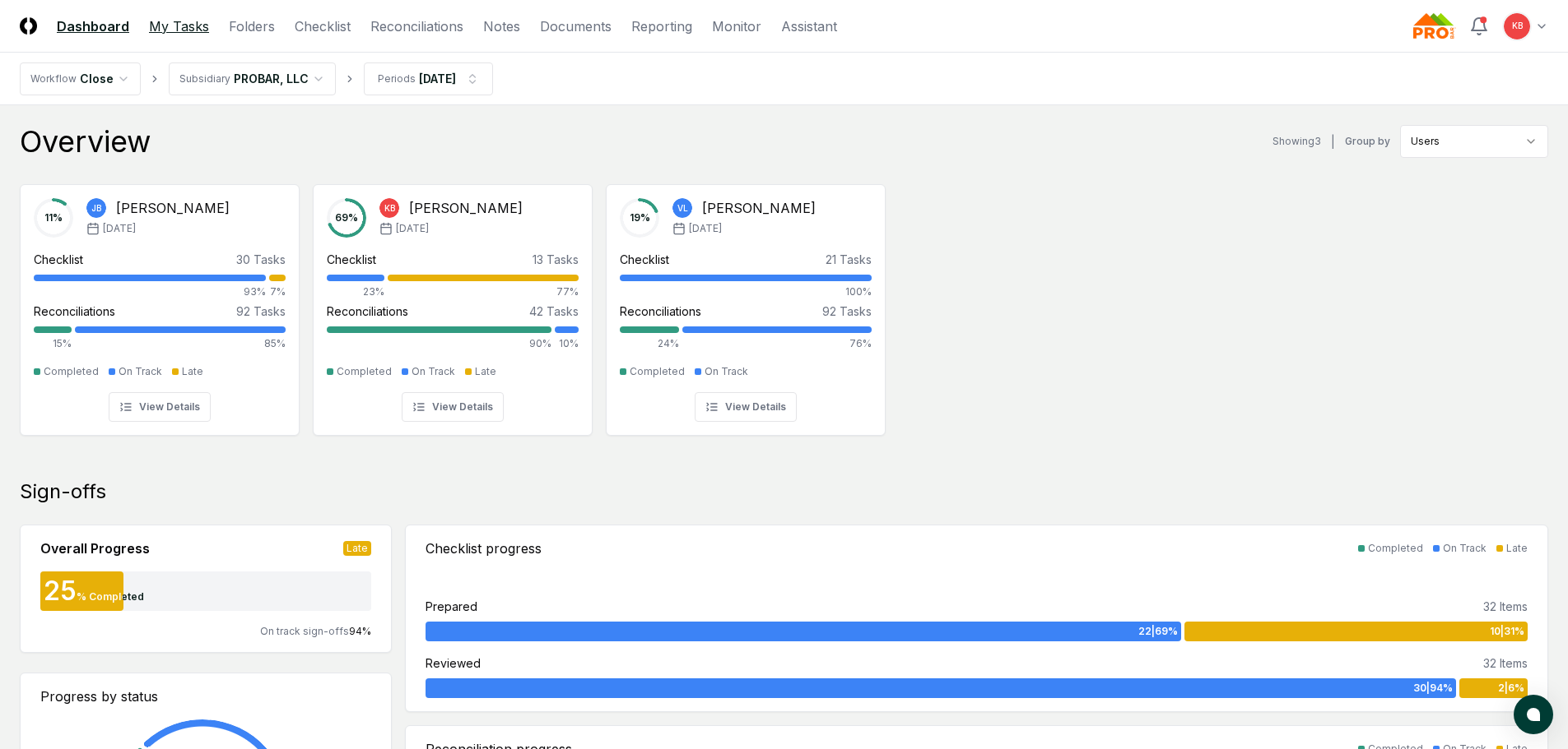
click at [180, 21] on link "My Tasks" at bounding box center [179, 26] width 60 height 20
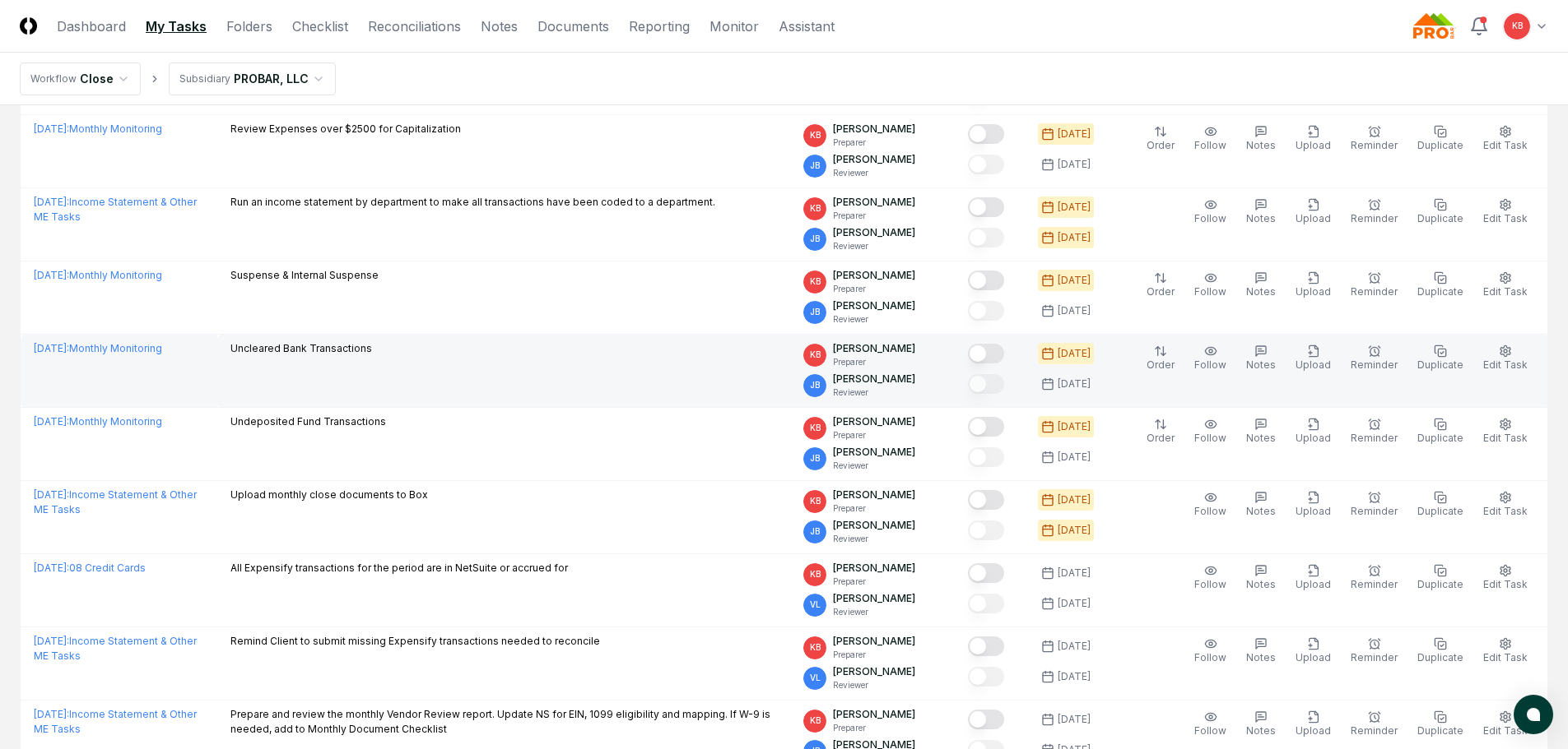
scroll to position [466, 0]
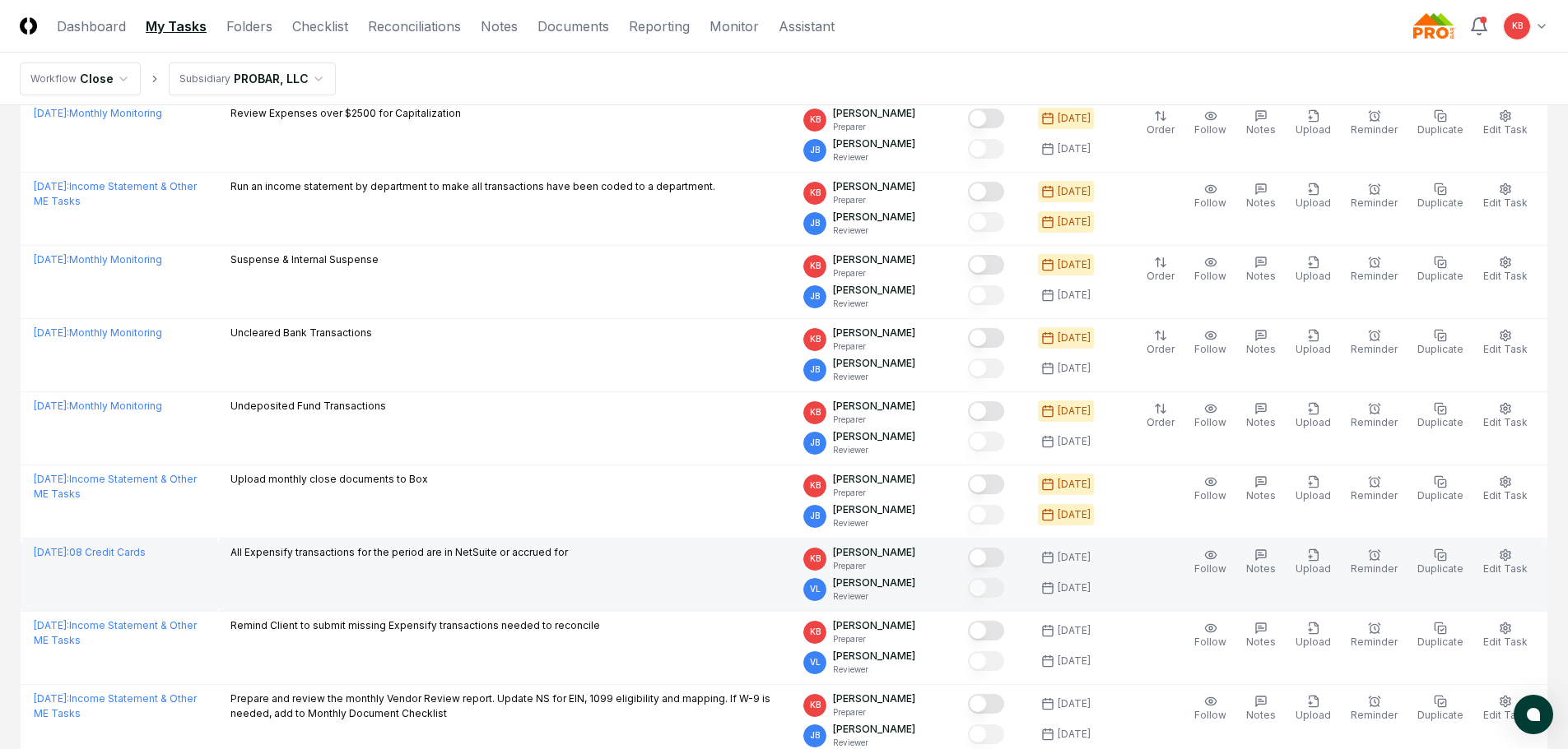
click at [994, 559] on button "Mark complete" at bounding box center [985, 557] width 36 height 20
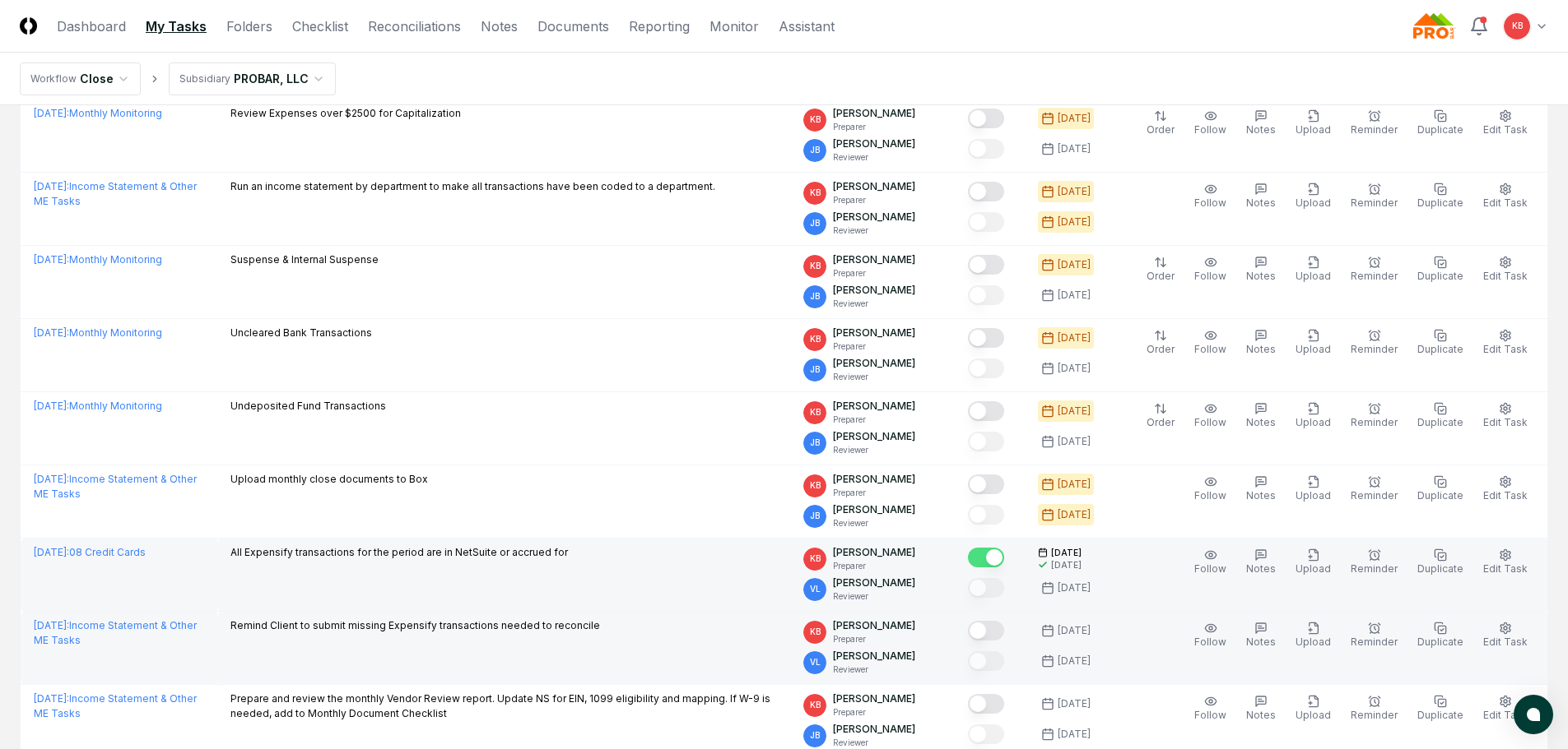
click at [993, 630] on button "Mark complete" at bounding box center [985, 630] width 36 height 20
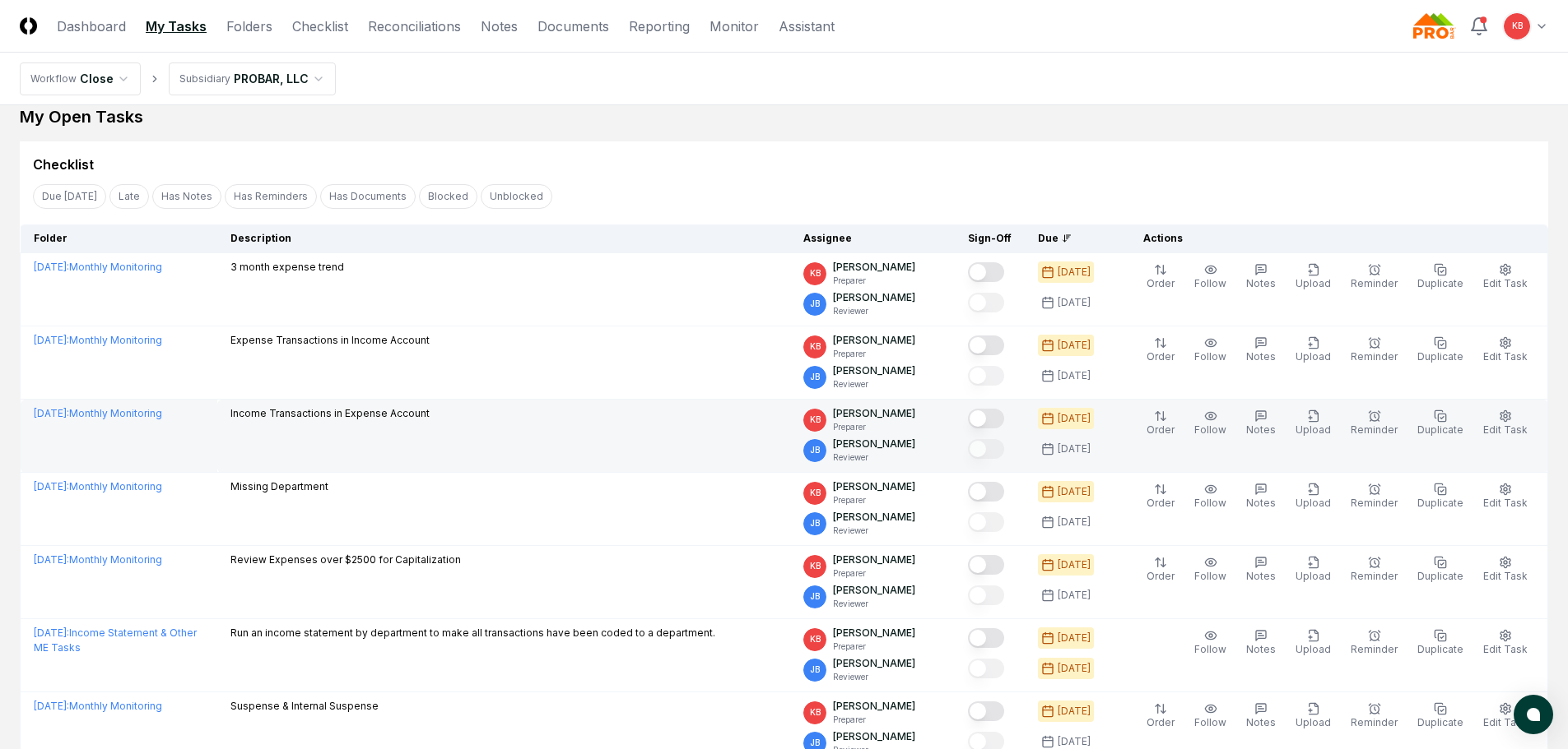
scroll to position [0, 0]
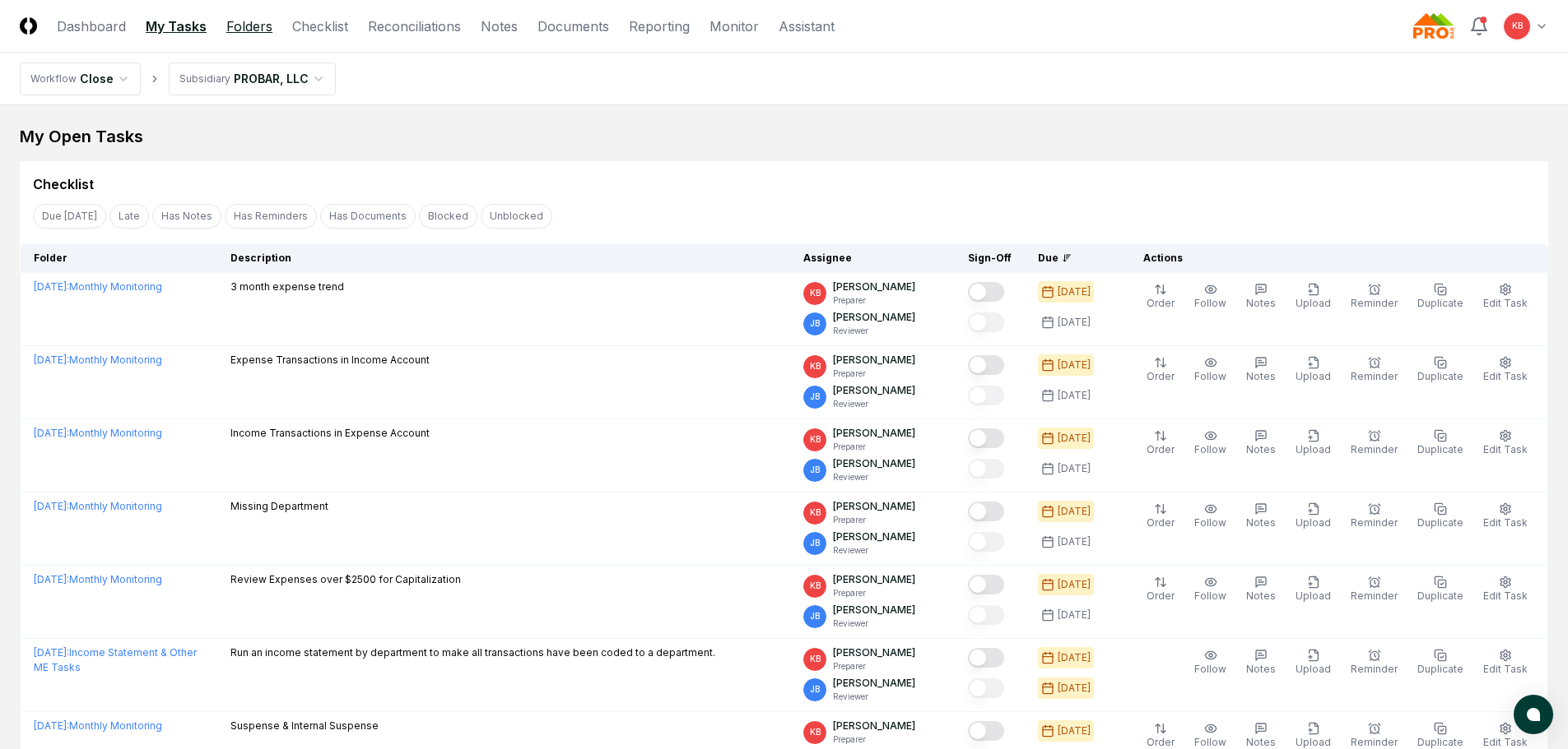
click at [267, 29] on link "Folders" at bounding box center [250, 26] width 46 height 20
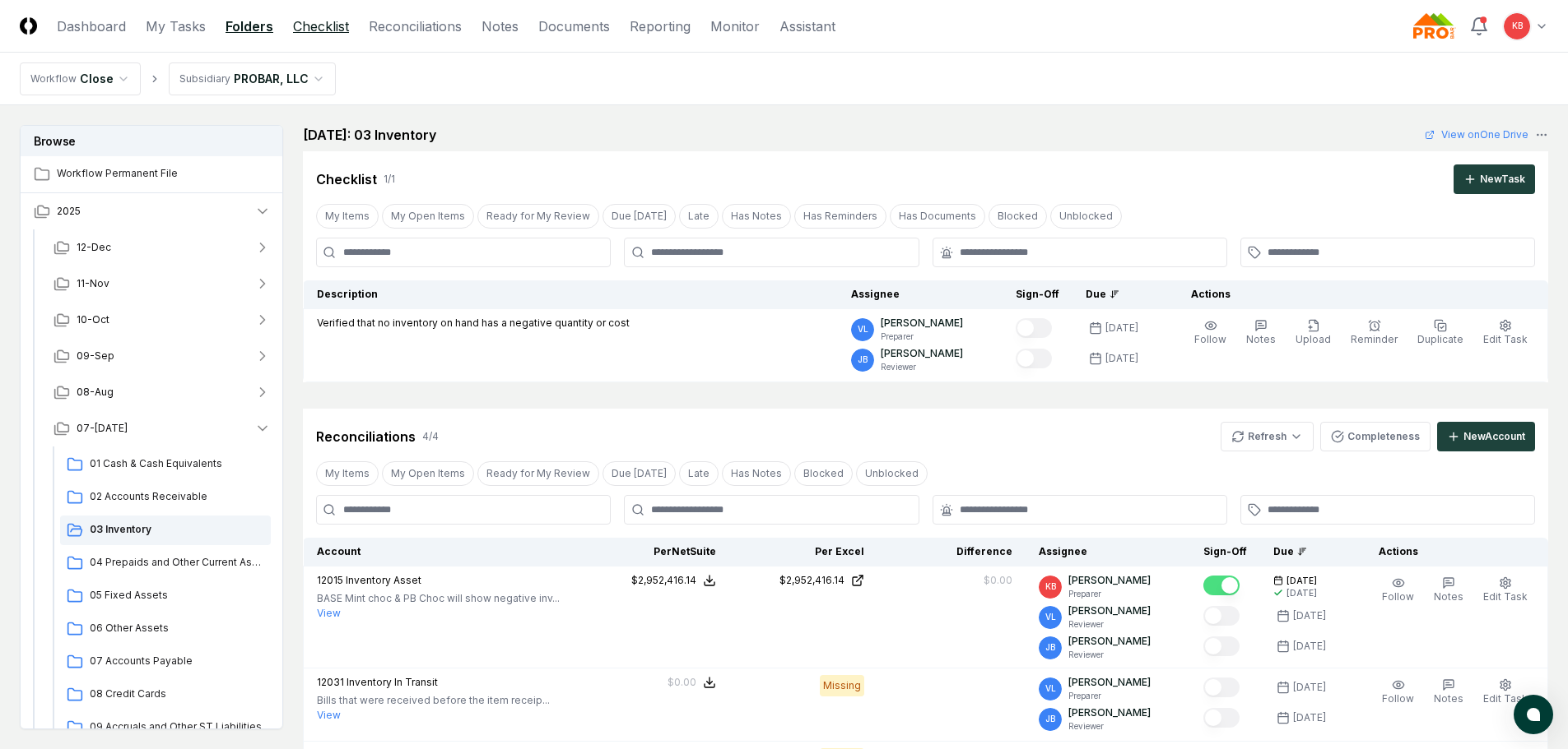
click at [307, 28] on link "Checklist" at bounding box center [320, 26] width 56 height 20
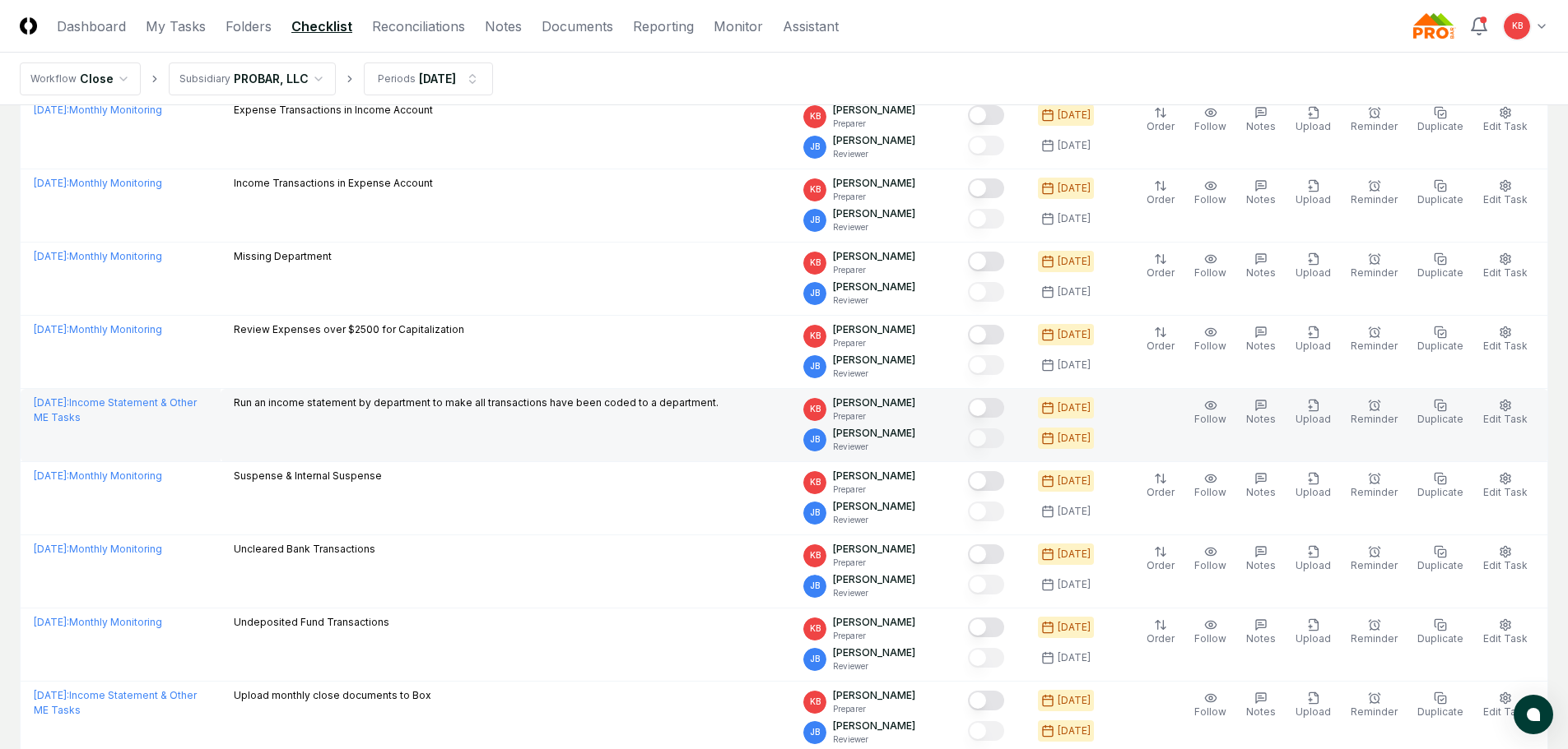
scroll to position [274, 0]
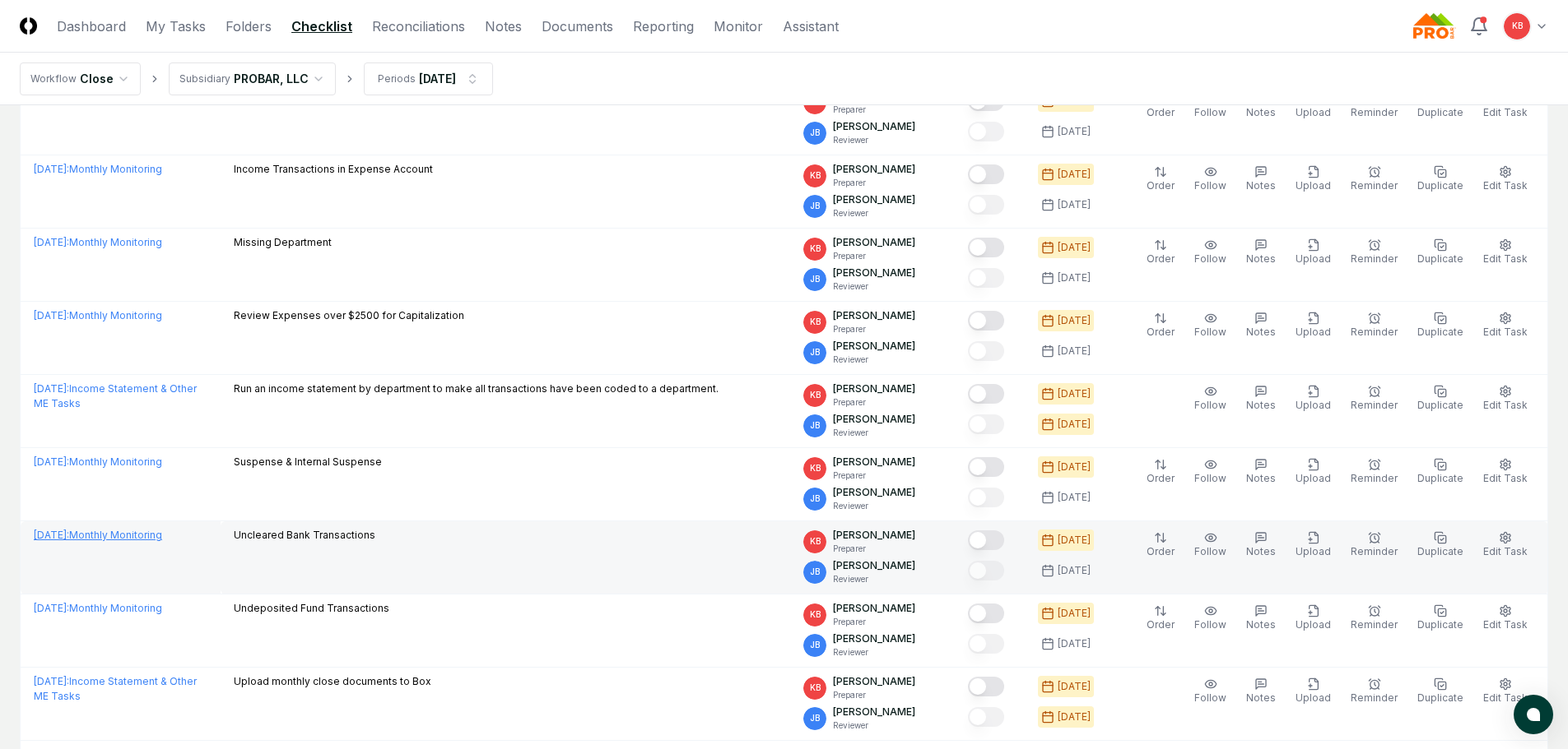
click at [135, 531] on link "[DATE] : Monthly Monitoring" at bounding box center [98, 535] width 128 height 12
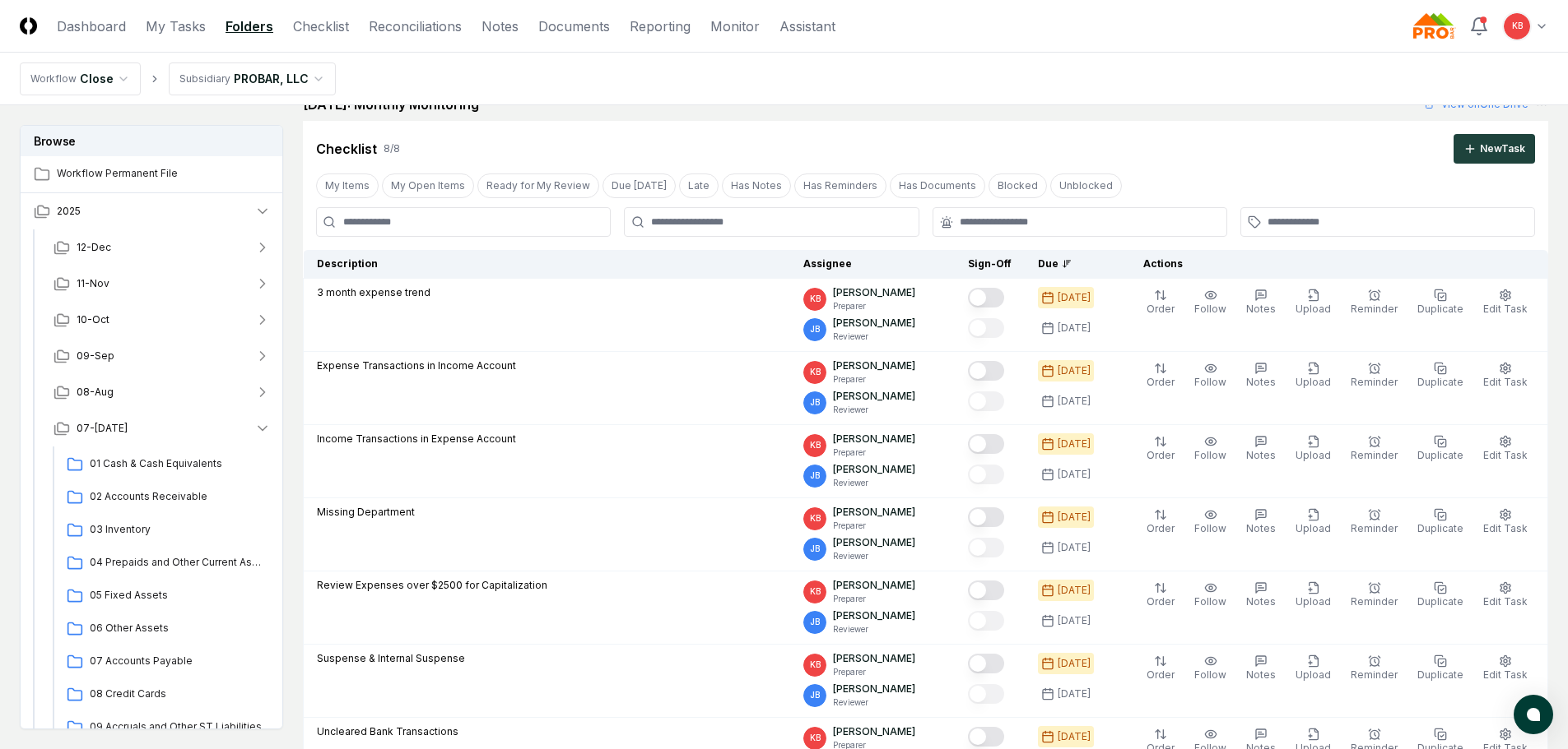
scroll to position [28, 0]
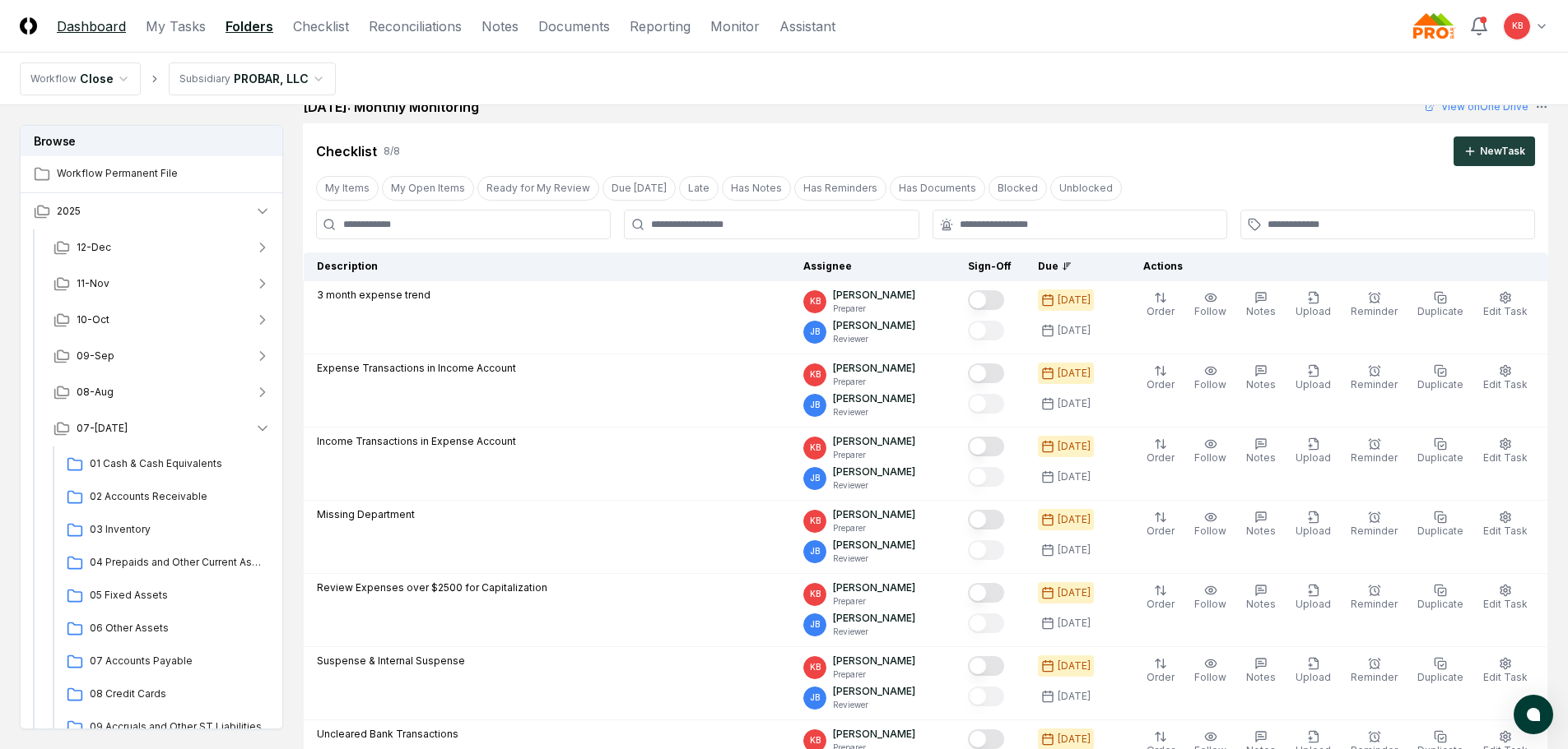
click at [96, 27] on link "Dashboard" at bounding box center [91, 26] width 69 height 20
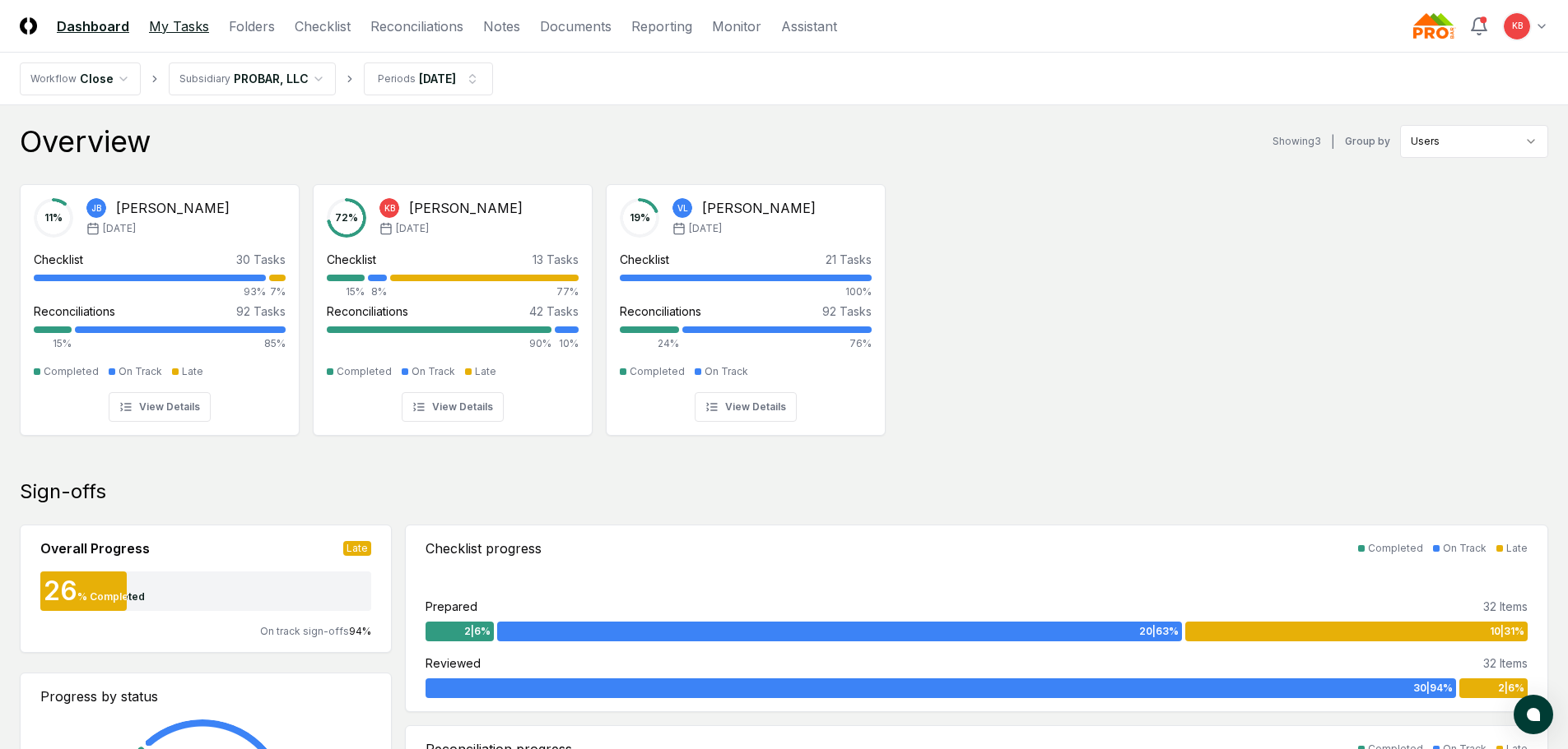
click at [186, 17] on link "My Tasks" at bounding box center [179, 26] width 60 height 20
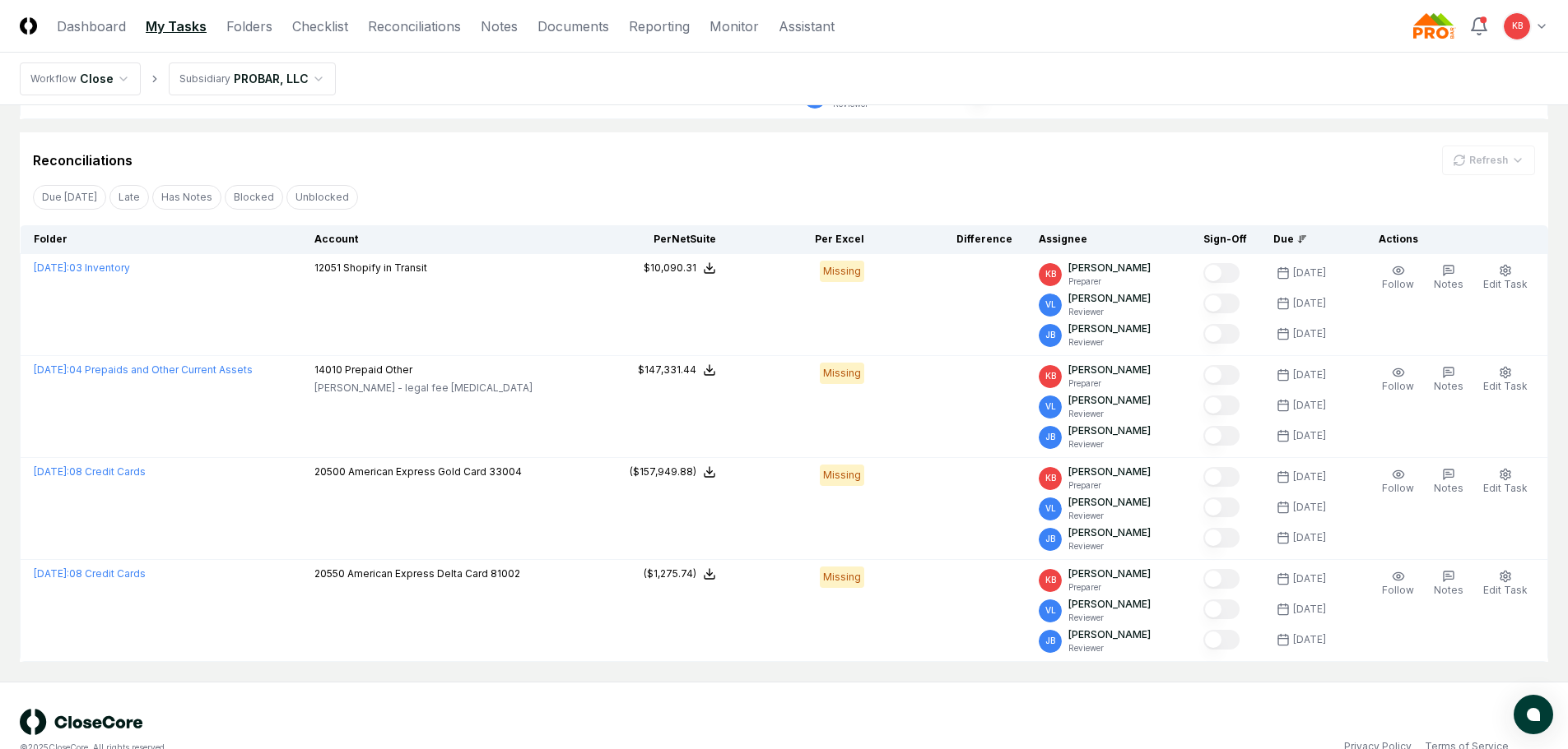
scroll to position [960, 0]
